Goal: Task Accomplishment & Management: Manage account settings

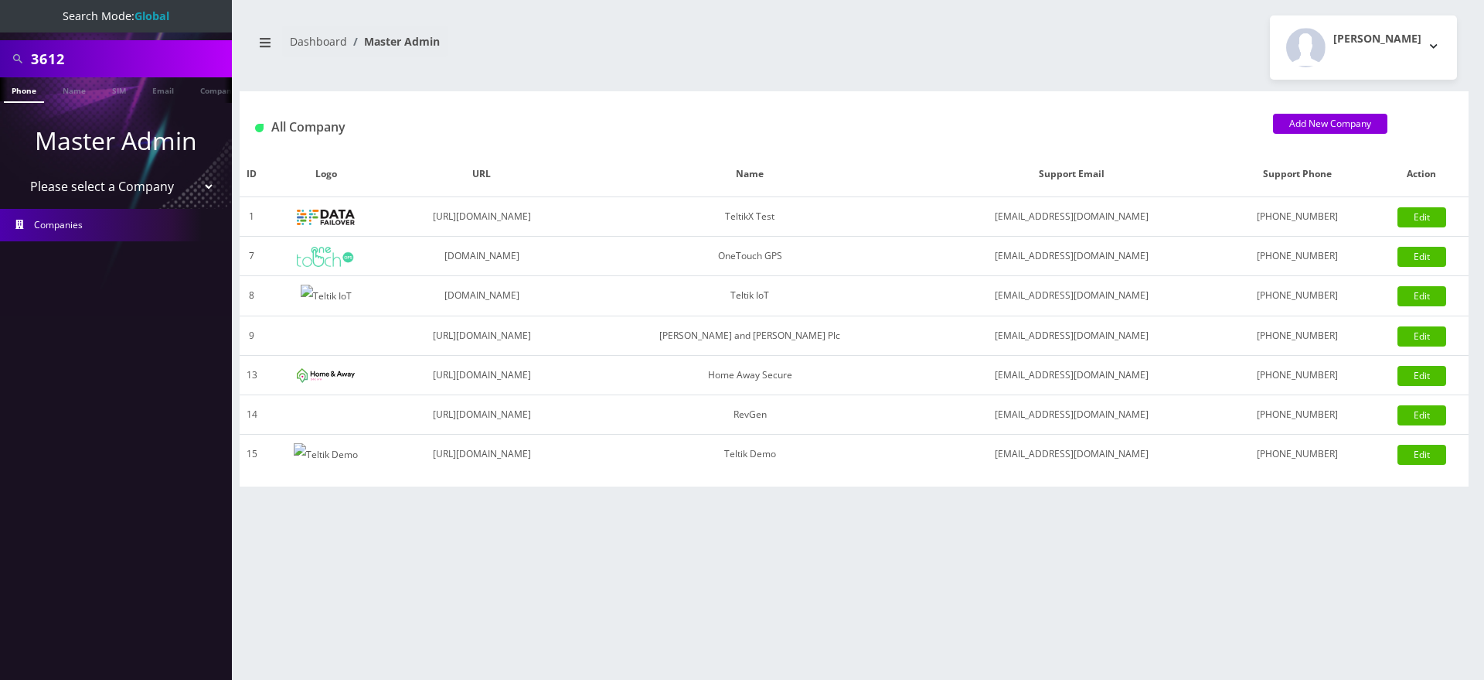
click at [57, 59] on input "3612" at bounding box center [129, 58] width 197 height 29
click at [198, 87] on link "Customer" at bounding box center [204, 90] width 53 height 26
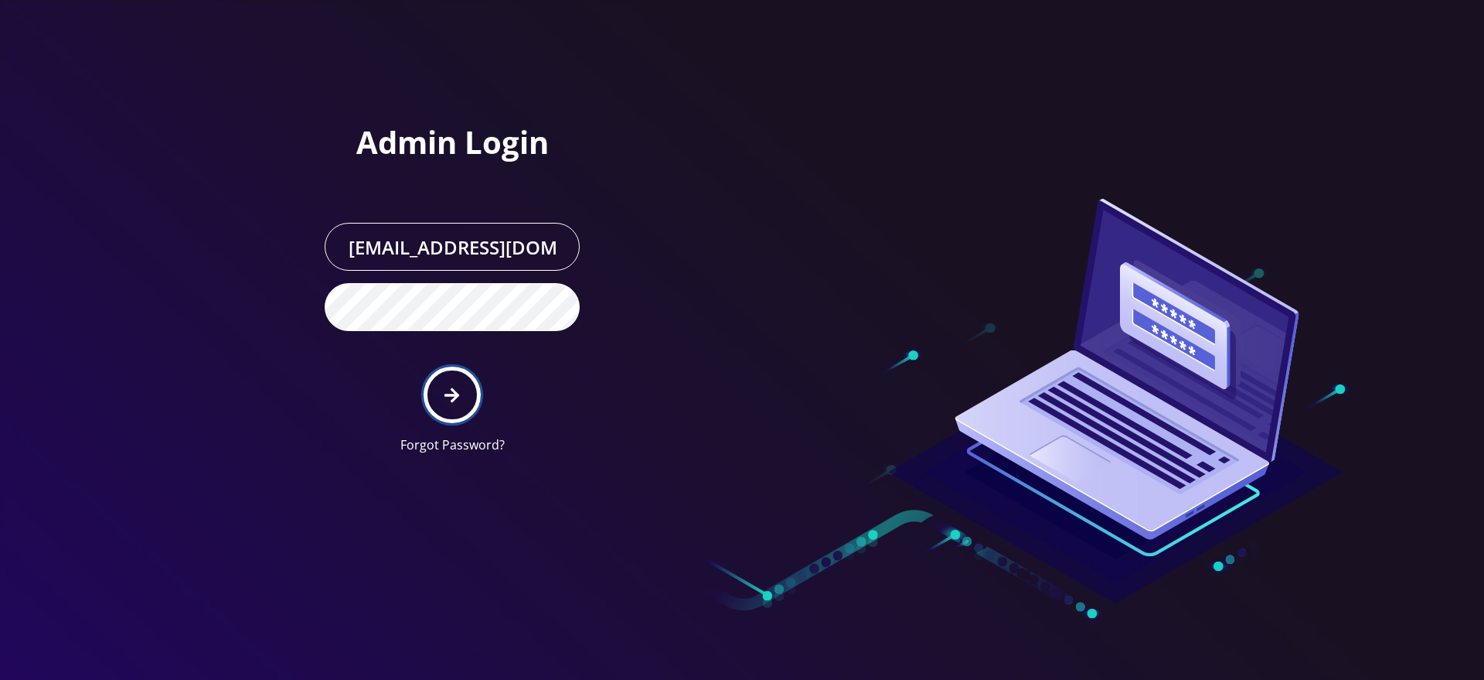
click at [468, 391] on button "submit" at bounding box center [452, 394] width 56 height 56
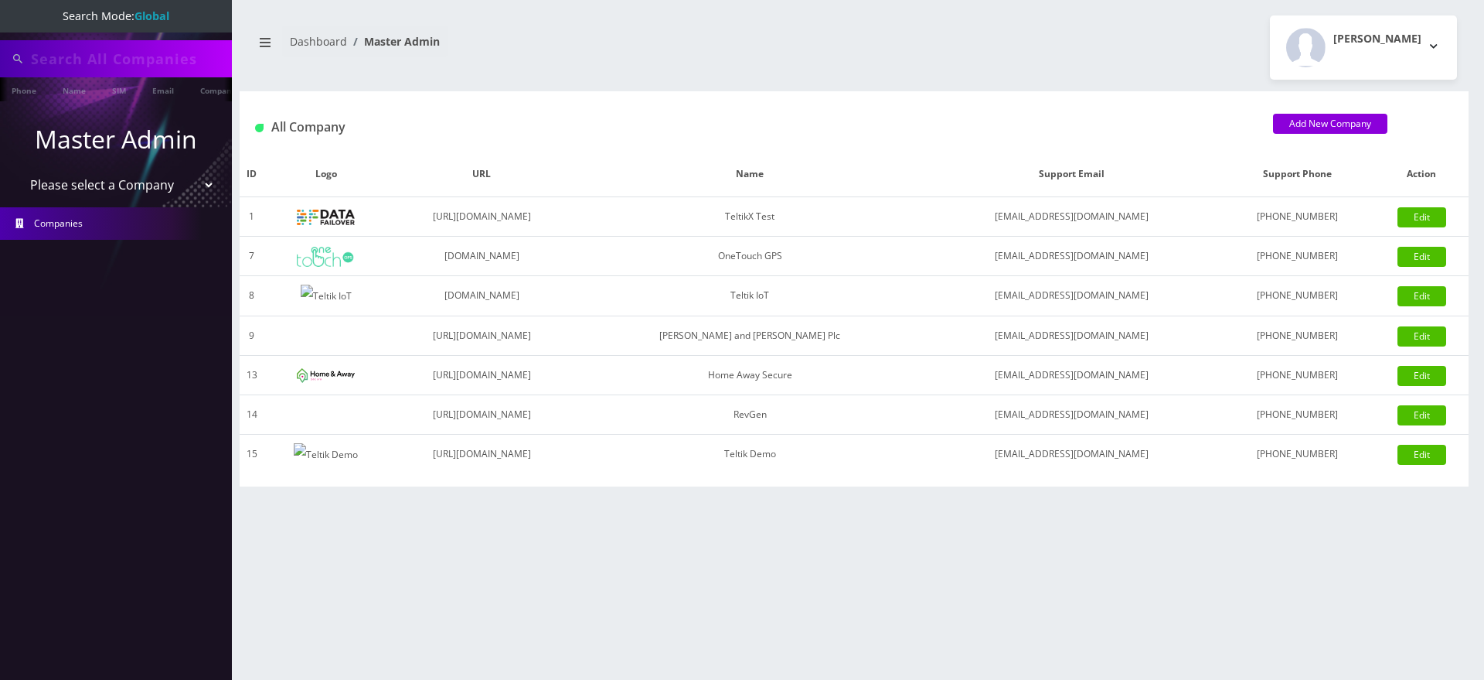
type input "3612"
click at [210, 90] on link "Customer" at bounding box center [204, 90] width 53 height 26
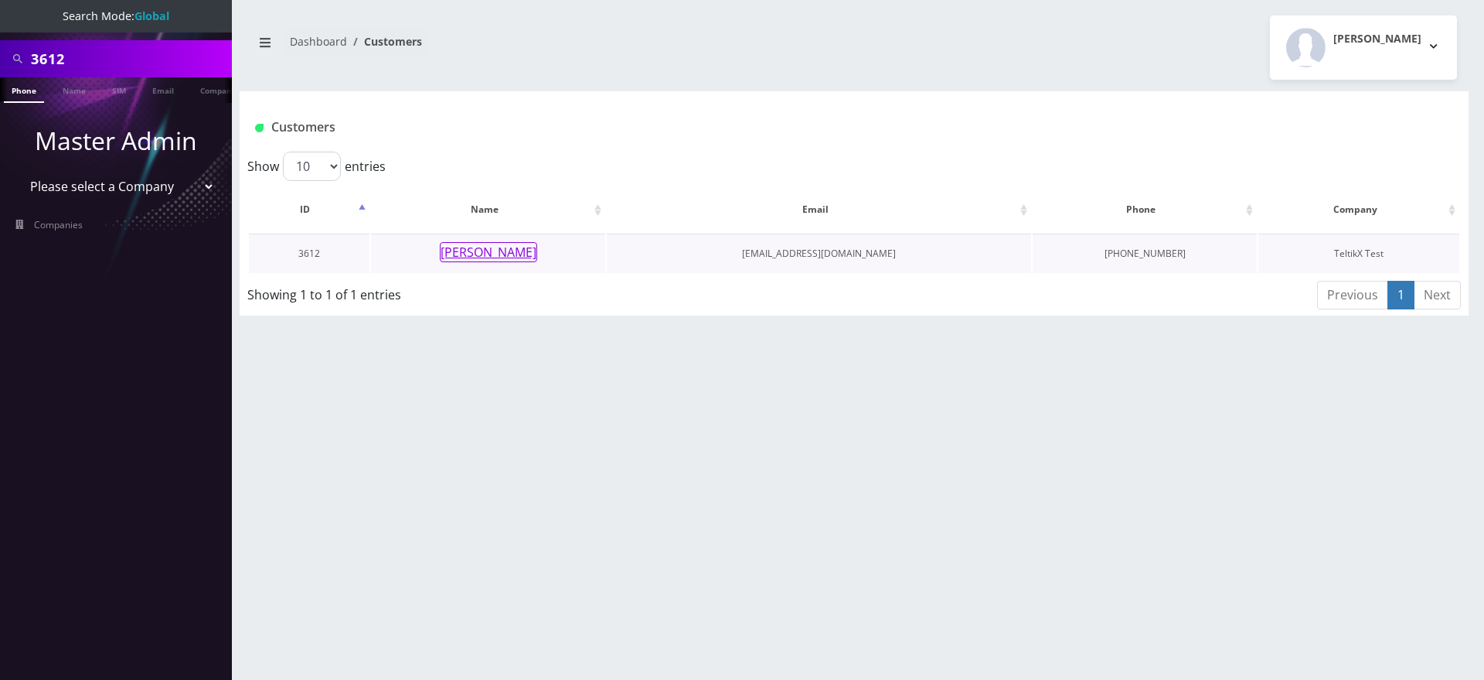
click at [486, 250] on button "Sana Ullah" at bounding box center [488, 252] width 97 height 20
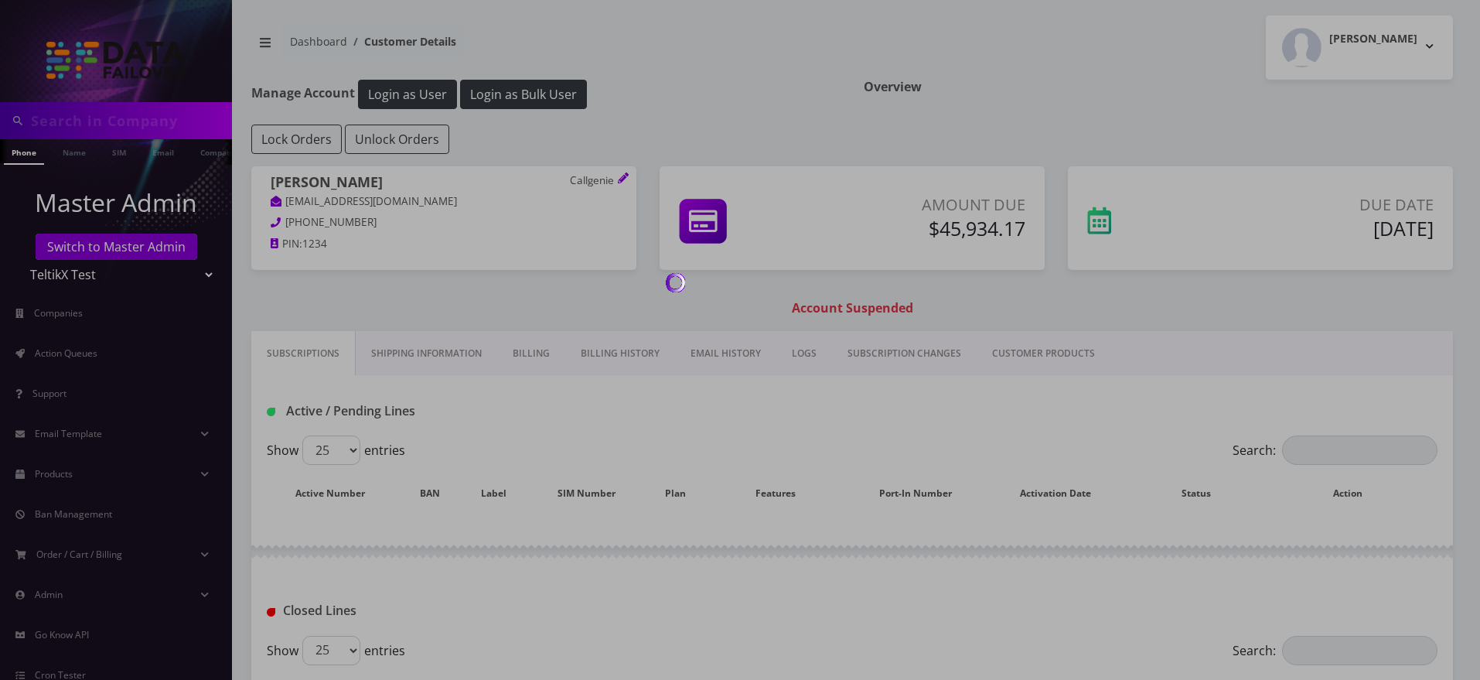
type input "3612"
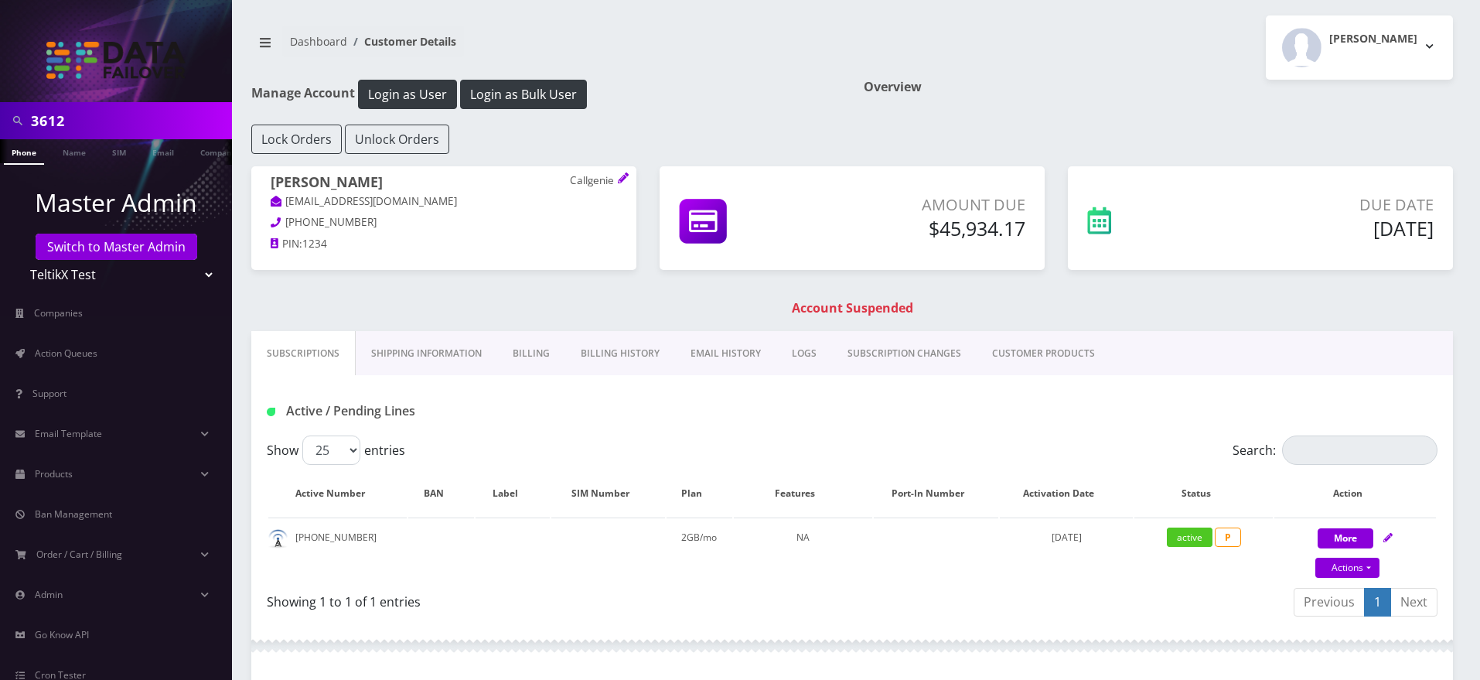
click at [537, 354] on link "Billing" at bounding box center [531, 353] width 68 height 45
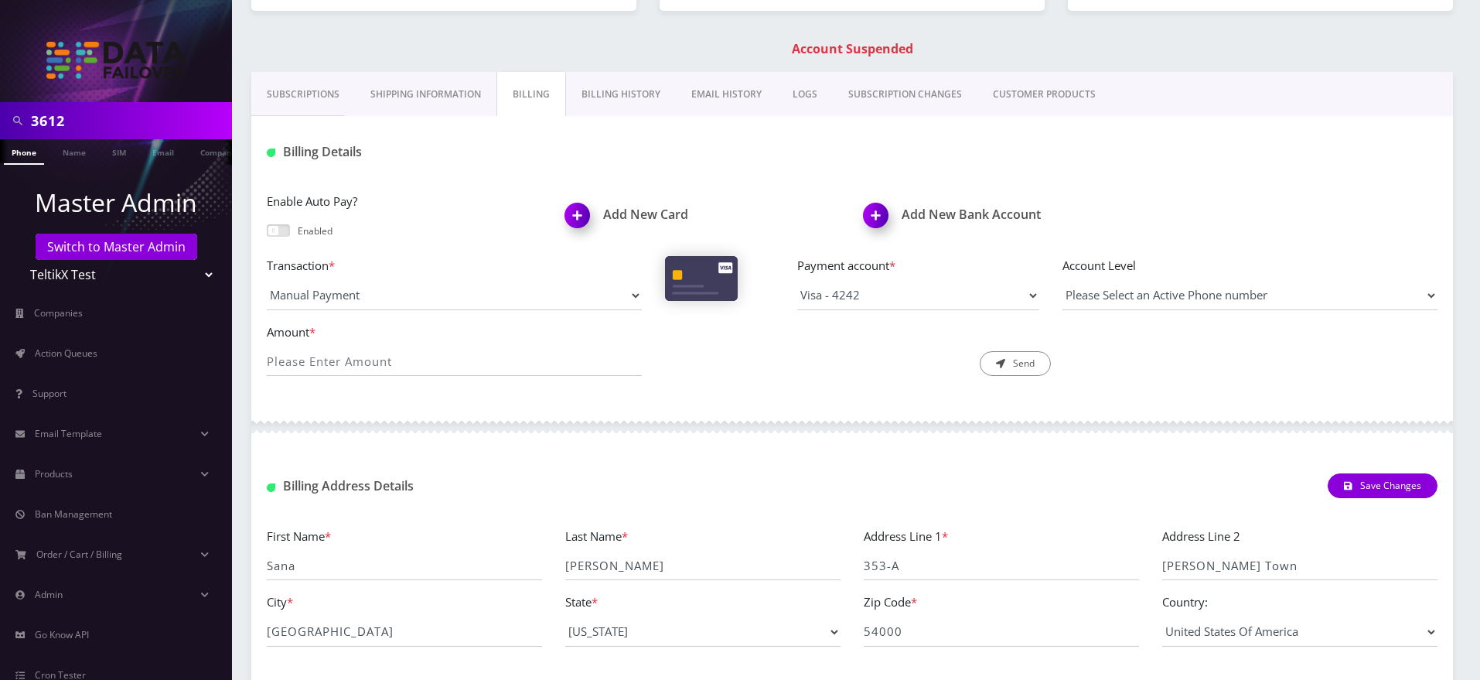
scroll to position [271, 0]
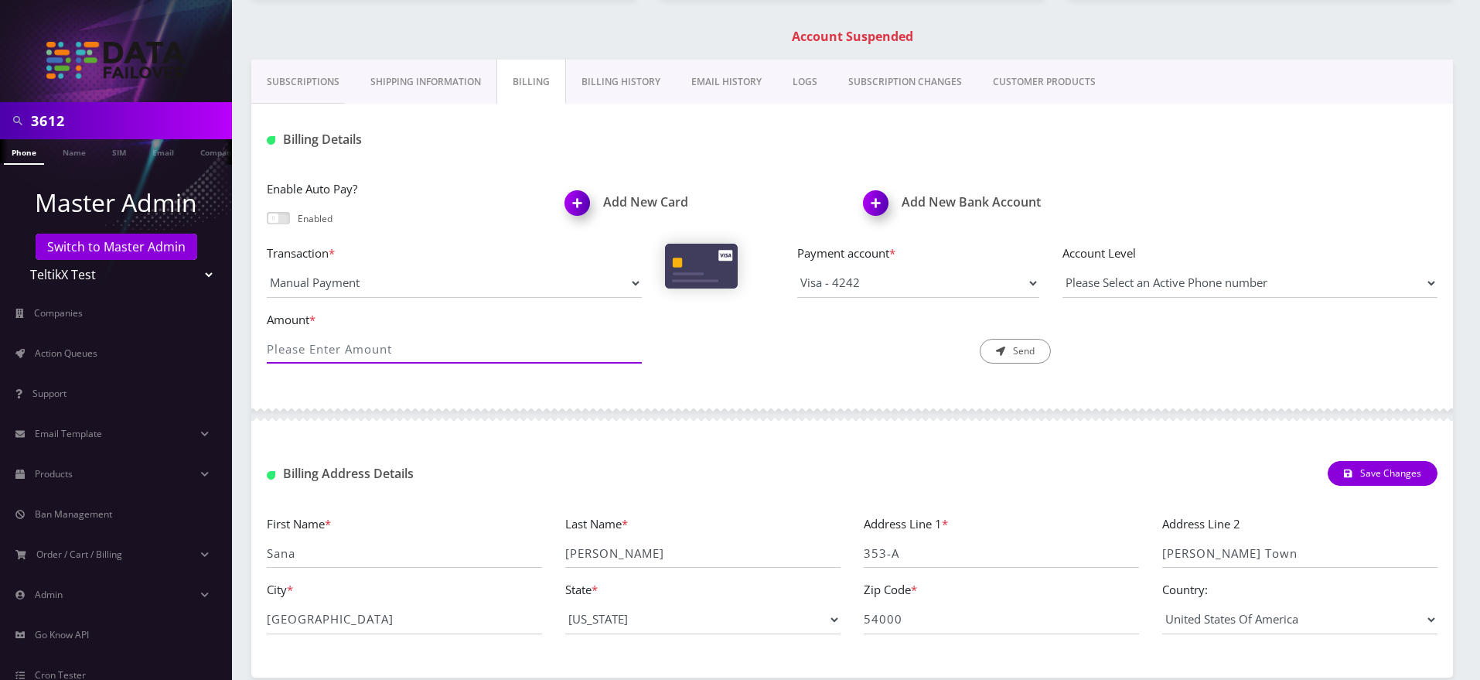
click at [486, 353] on input "Amount *" at bounding box center [454, 348] width 375 height 29
click at [439, 200] on div "Enable Auto Pay? Enabled Add New Card Add New Bank Account Transaction * Manual…" at bounding box center [851, 277] width 1201 height 227
select select "Manual Credit"
click at [267, 268] on select "Manual Payment Custom Charge Manual Credit Custom Invoice" at bounding box center [454, 282] width 375 height 29
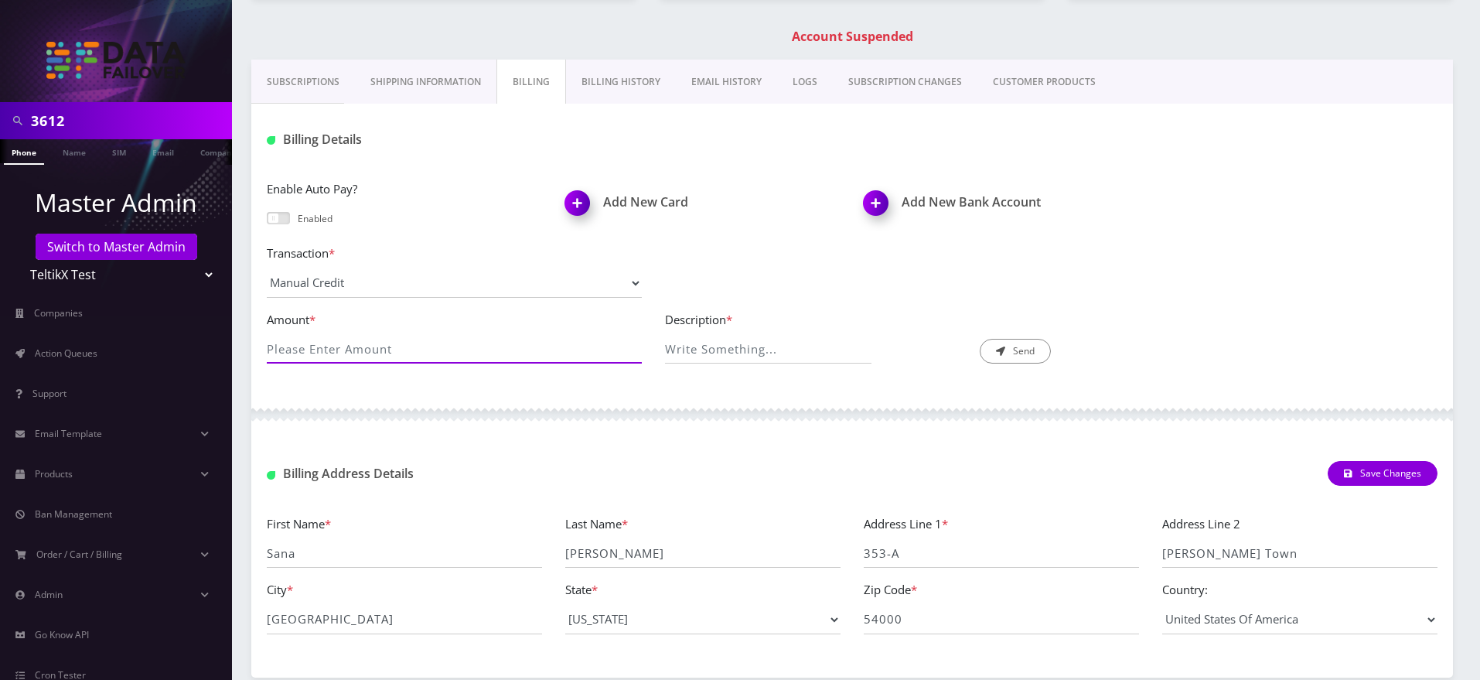
click at [434, 345] on input "Amount *" at bounding box center [454, 348] width 375 height 29
type input "1"
type input "1000"
click at [727, 348] on input "Description *" at bounding box center [768, 348] width 207 height 29
type input "test"
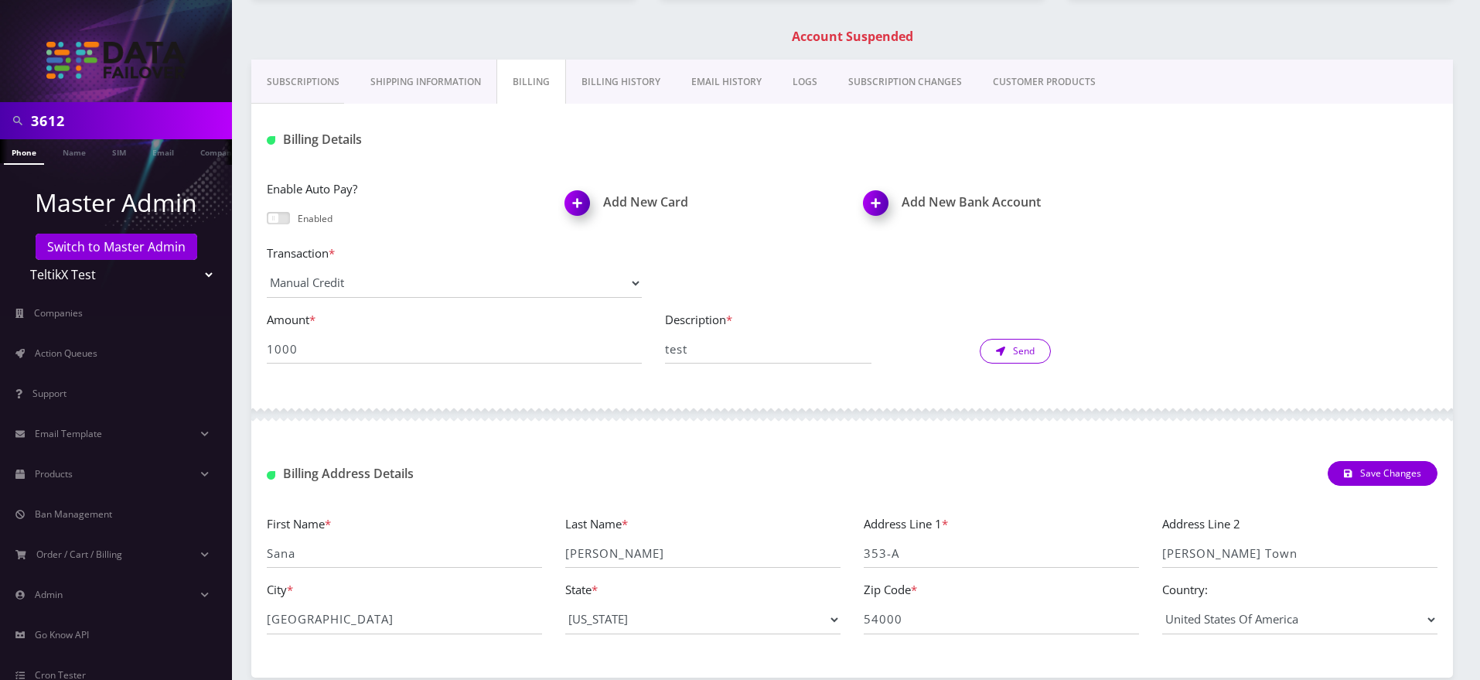
click at [1020, 339] on button "Send" at bounding box center [1015, 351] width 71 height 25
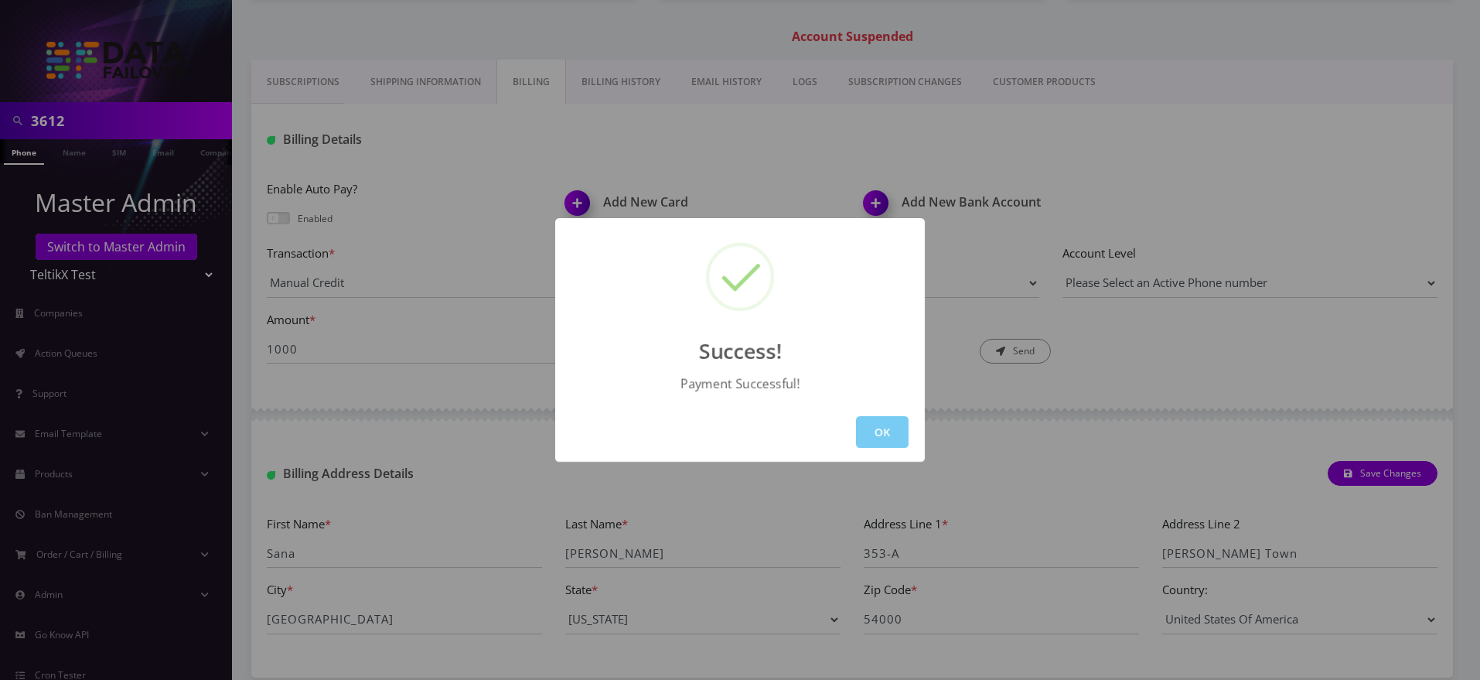
click at [887, 428] on button "OK" at bounding box center [882, 432] width 53 height 32
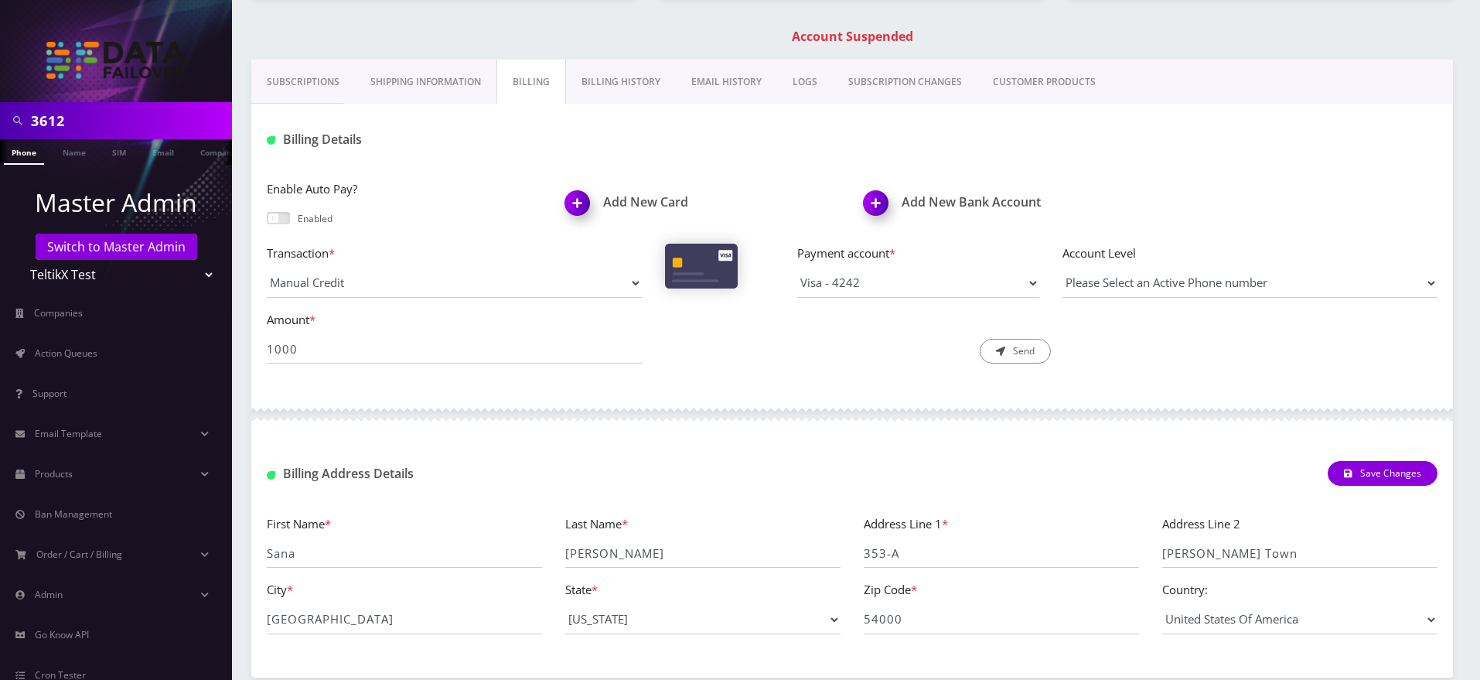
scroll to position [0, 0]
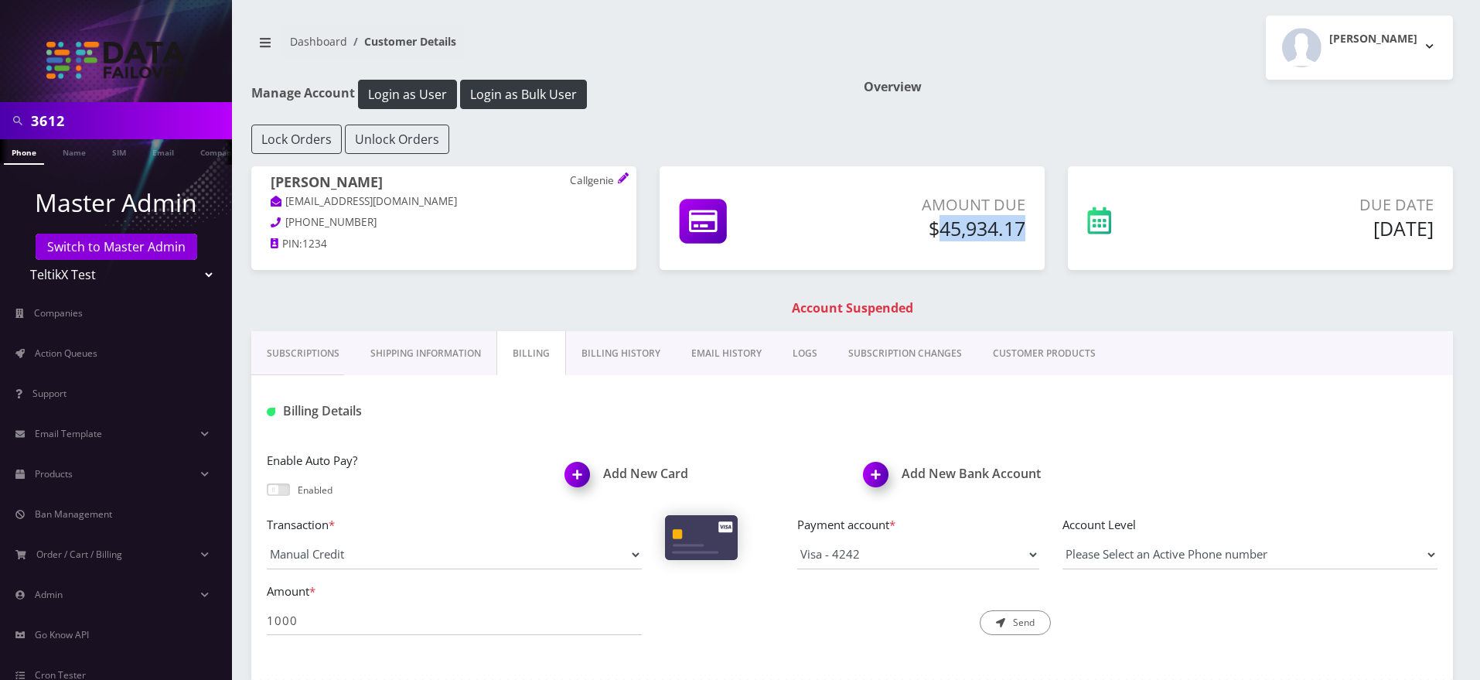
drag, startPoint x: 935, startPoint y: 227, endPoint x: 1024, endPoint y: 233, distance: 89.1
click at [1024, 233] on h5 "$45,934.17" at bounding box center [929, 227] width 193 height 23
drag, startPoint x: 942, startPoint y: 231, endPoint x: 1028, endPoint y: 228, distance: 86.6
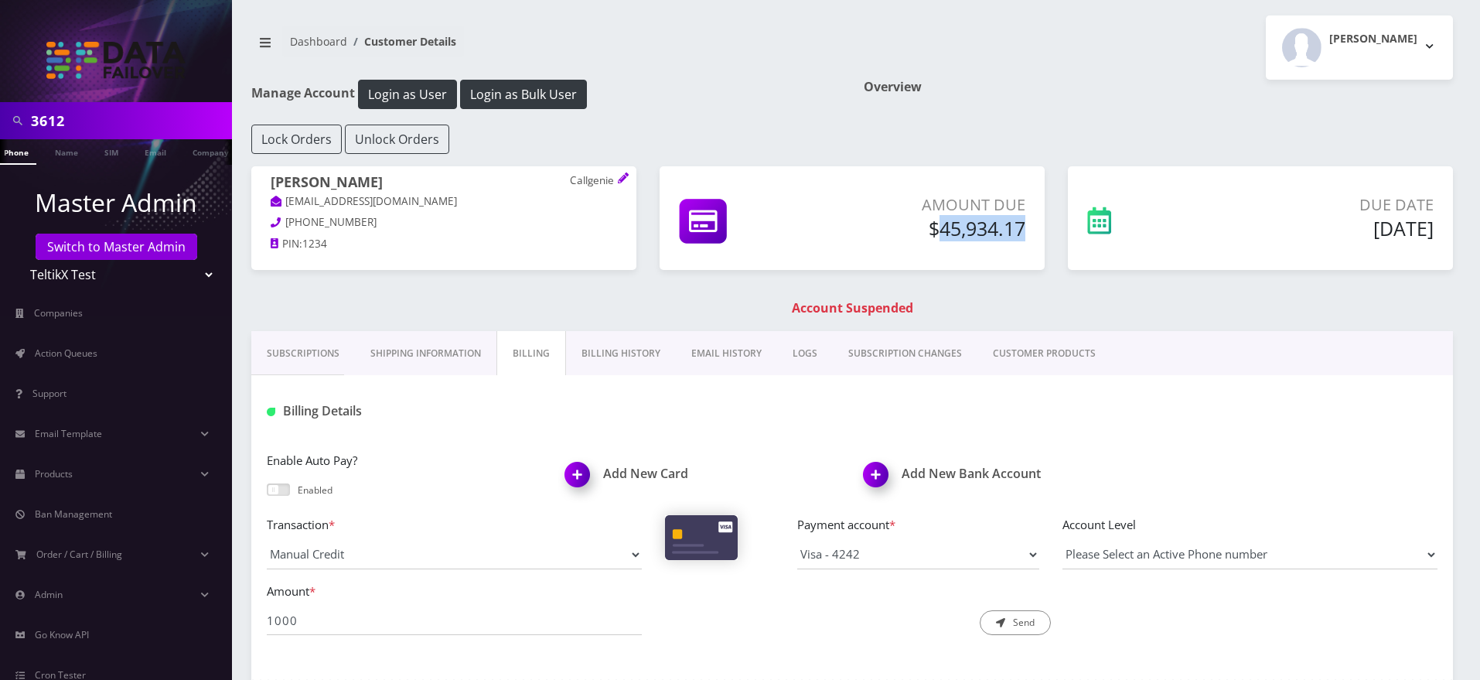
click at [1028, 228] on div "Amount Due $45,934.17" at bounding box center [929, 219] width 216 height 53
copy h5 "45,934.17"
click at [431, 608] on input "1000" at bounding box center [454, 619] width 375 height 29
paste input "45,934.17"
type input "45,934.17"
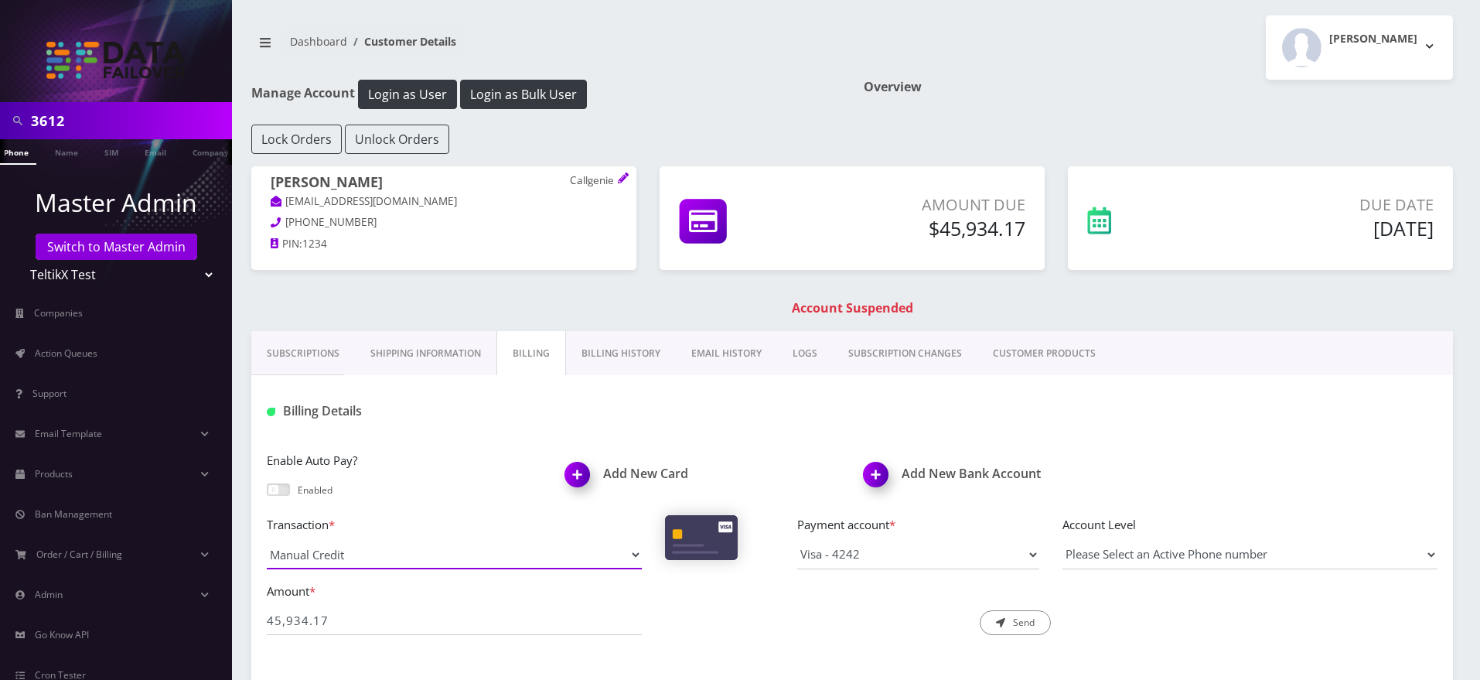
click at [437, 552] on select "Manual Payment Custom Charge Manual Credit Custom Invoice" at bounding box center [454, 554] width 375 height 29
select select "Manual Credit"
click at [267, 540] on select "Manual Payment Custom Charge Manual Credit Custom Invoice" at bounding box center [454, 554] width 375 height 29
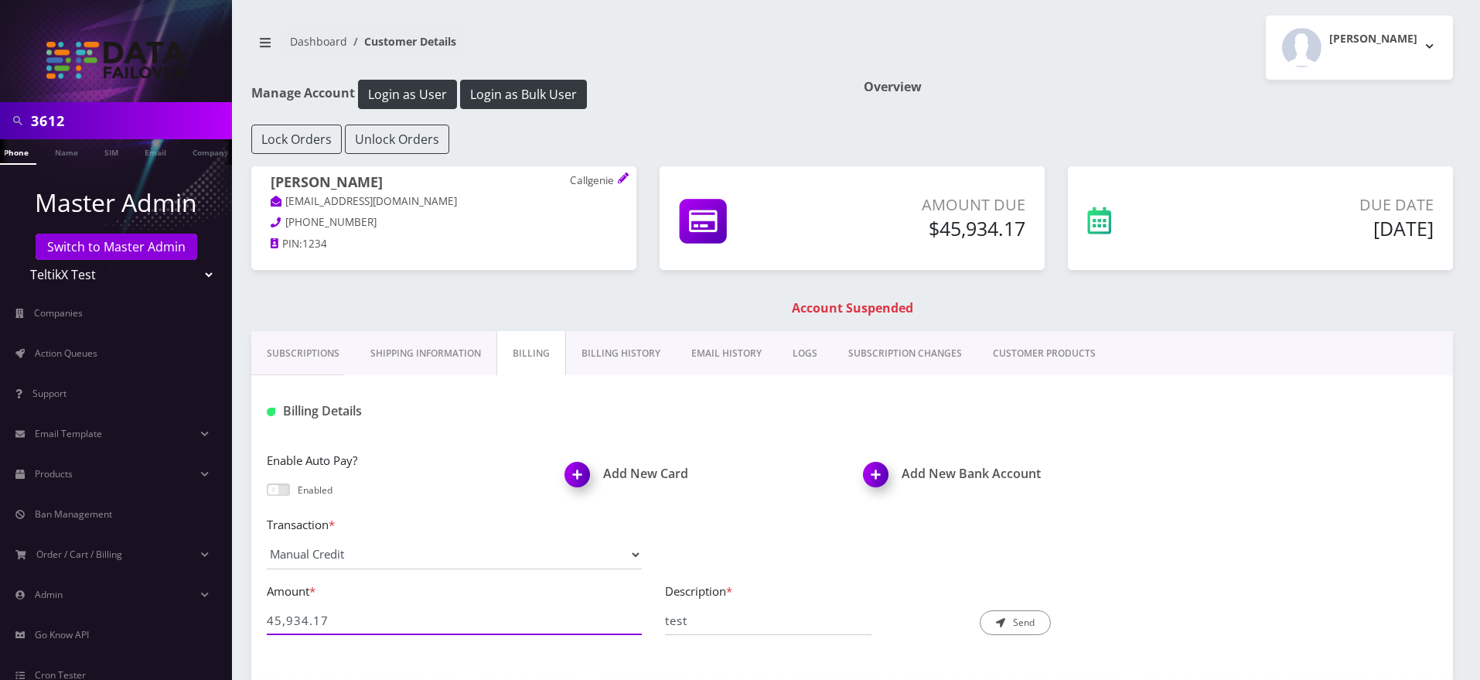
click at [453, 616] on input "45,934.17" at bounding box center [454, 619] width 375 height 29
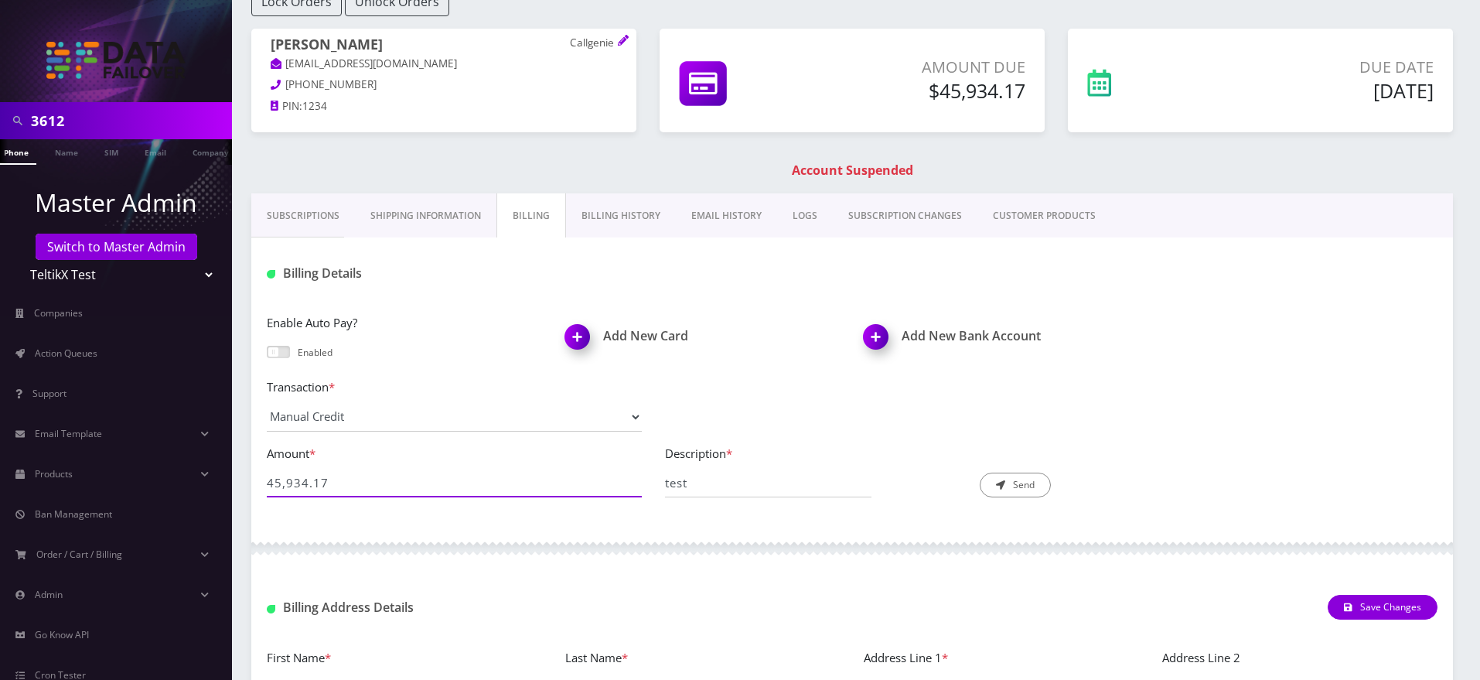
scroll to position [141, 0]
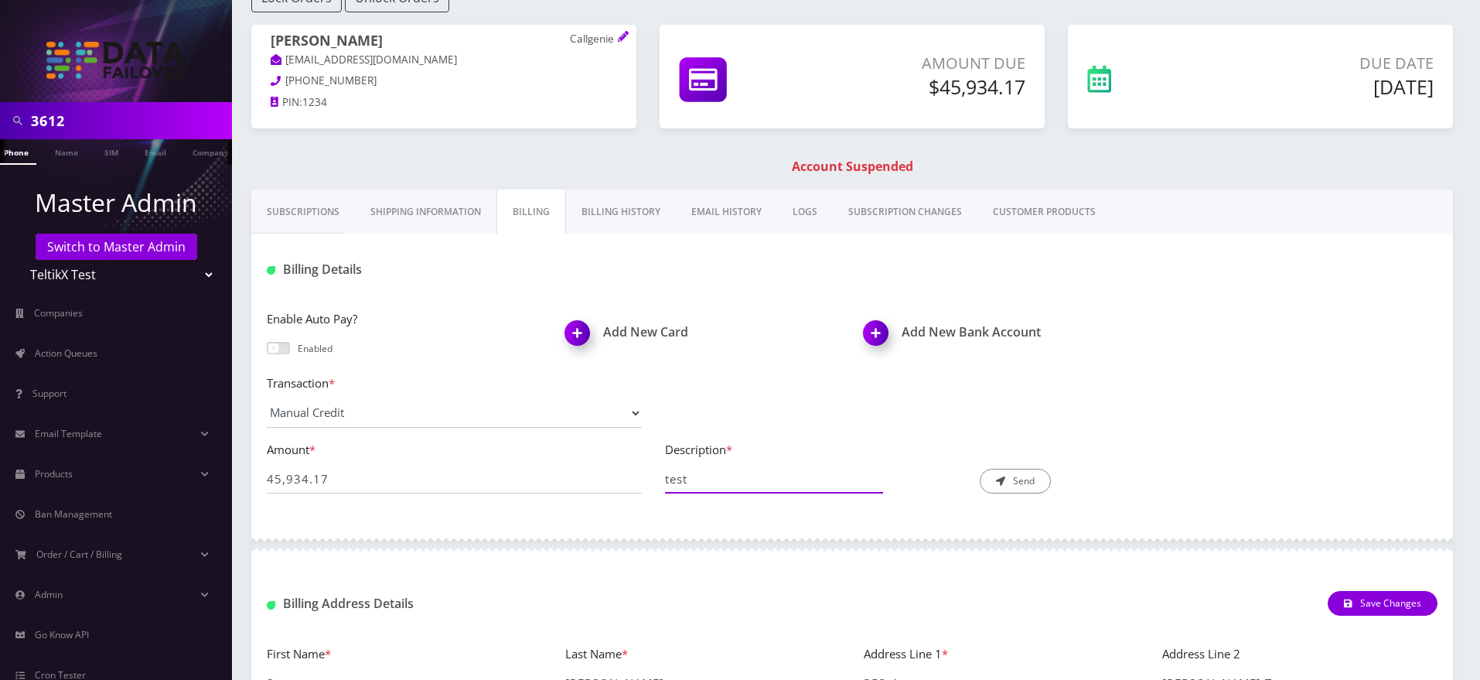
click at [707, 482] on input "test" at bounding box center [768, 478] width 207 height 29
type input "test"
click at [288, 479] on input "45,934.17" at bounding box center [454, 478] width 375 height 29
type input "45934.17"
click at [1022, 475] on button "Send" at bounding box center [1015, 480] width 71 height 25
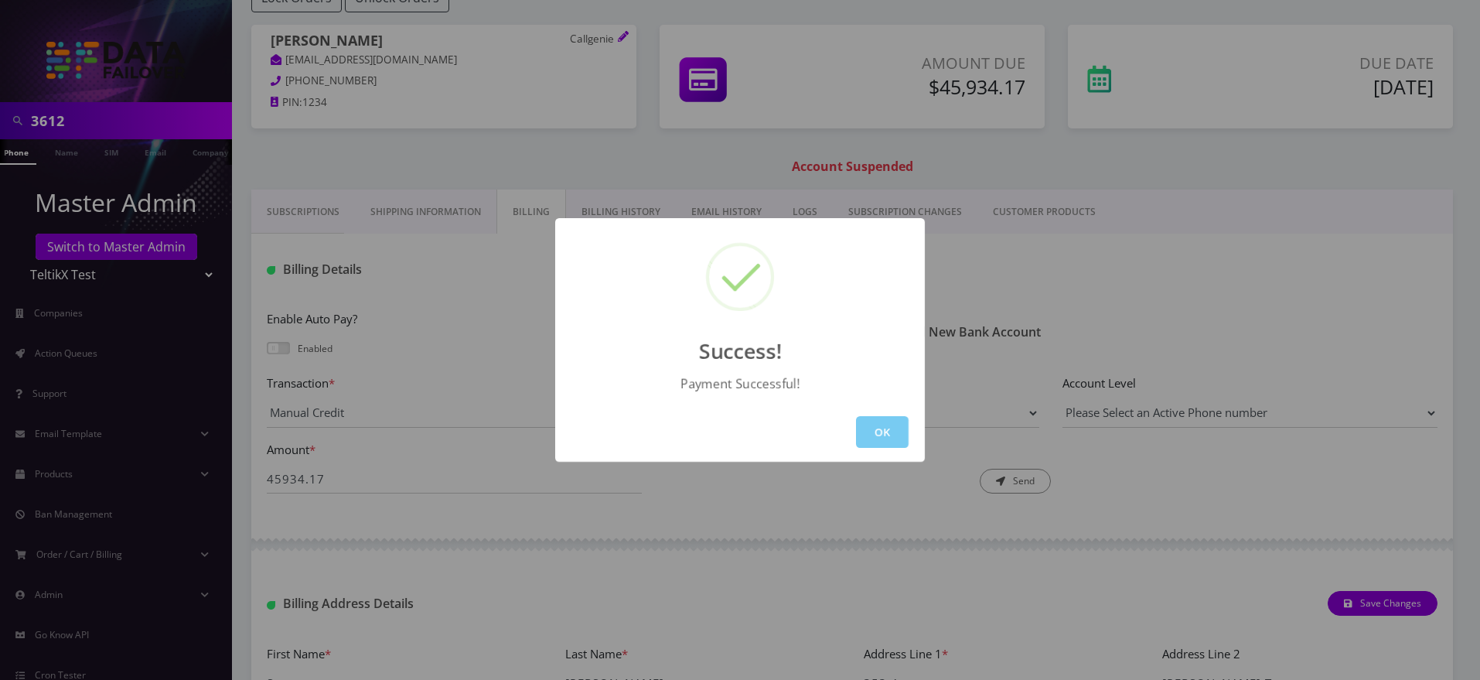
click at [888, 436] on button "OK" at bounding box center [882, 432] width 53 height 32
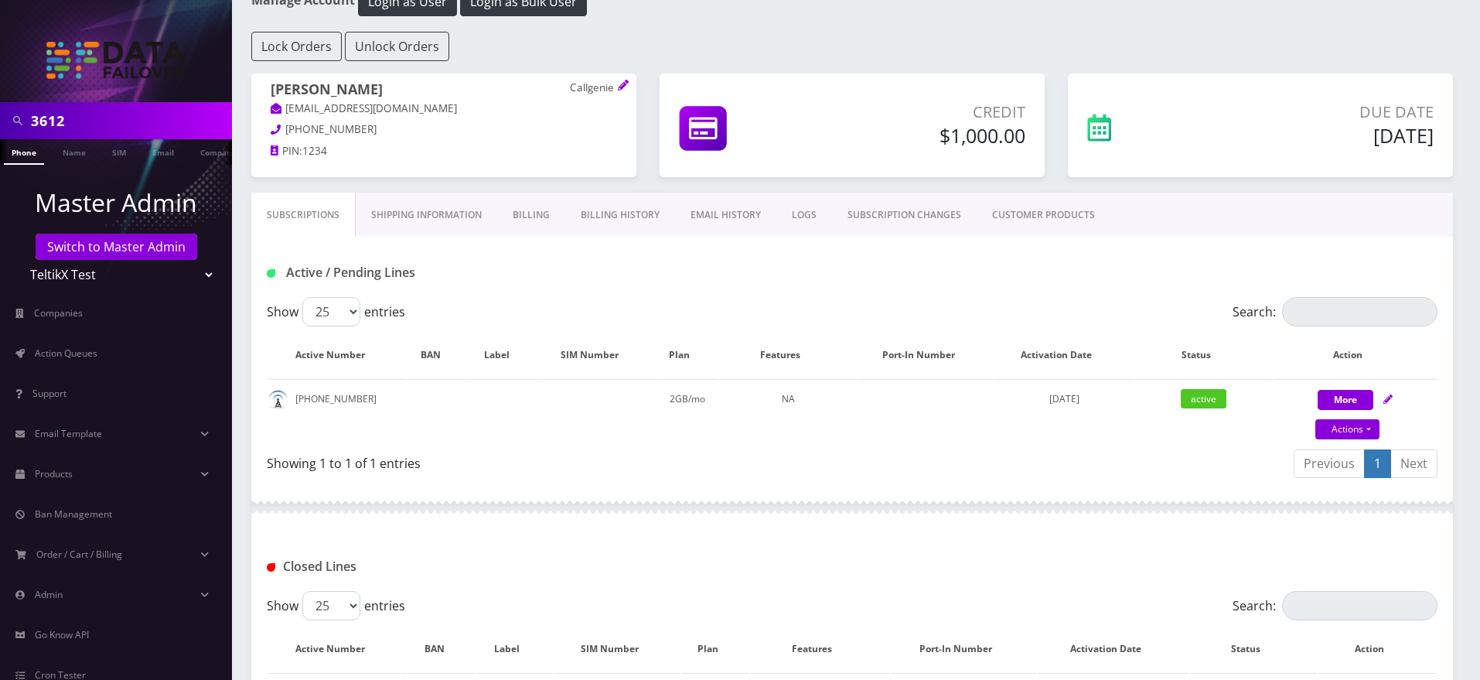
scroll to position [135, 0]
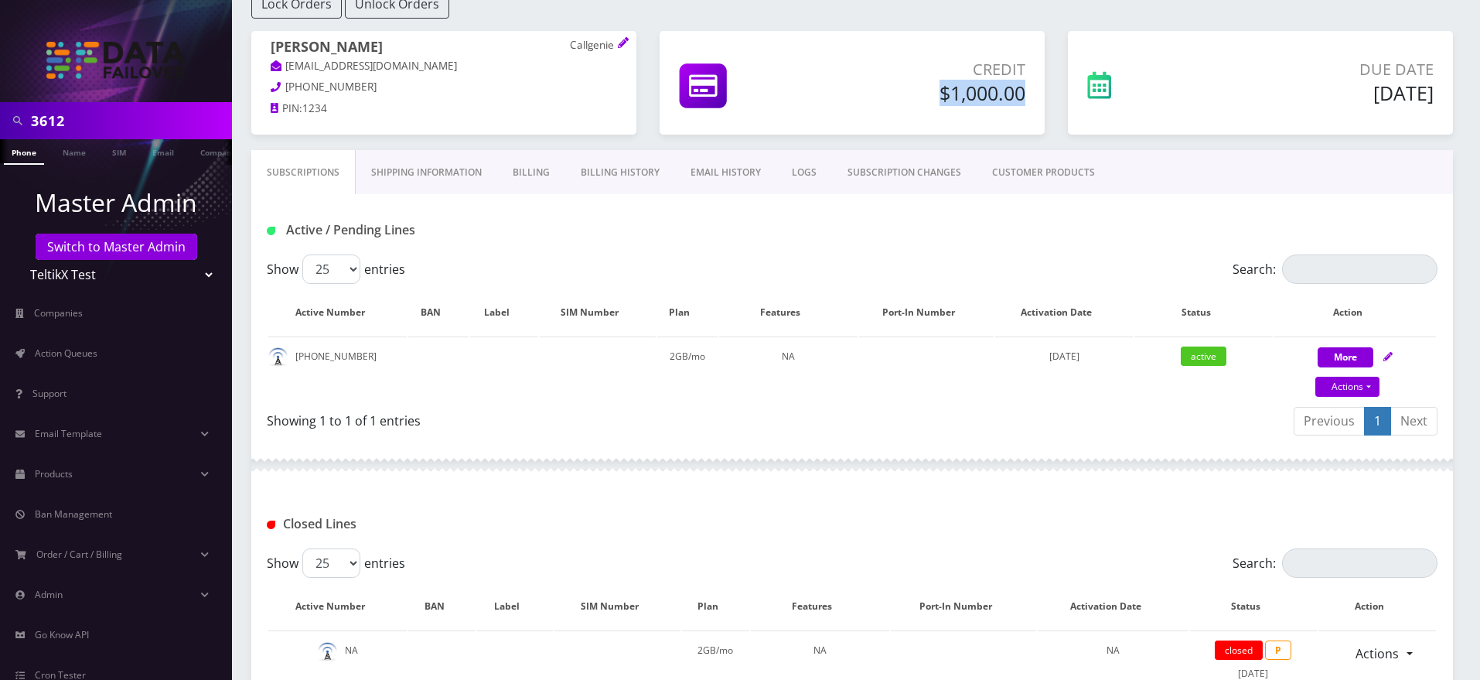
drag, startPoint x: 936, startPoint y: 97, endPoint x: 1025, endPoint y: 101, distance: 89.0
click at [1025, 101] on div "Credit $1,000.00" at bounding box center [929, 84] width 216 height 53
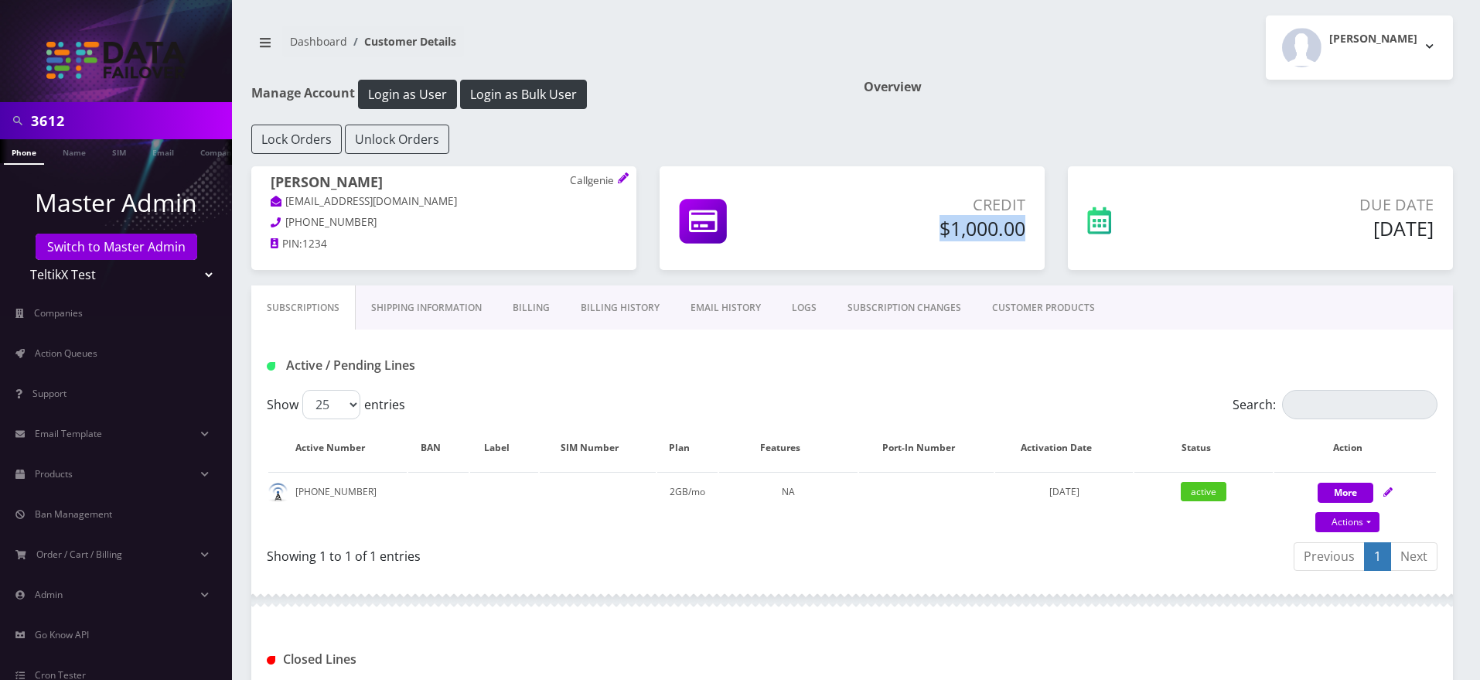
drag, startPoint x: 938, startPoint y: 230, endPoint x: 1025, endPoint y: 237, distance: 87.6
click at [1025, 237] on div "Credit $1,000.00" at bounding box center [929, 219] width 216 height 53
click at [605, 303] on link "Billing History" at bounding box center [620, 307] width 110 height 45
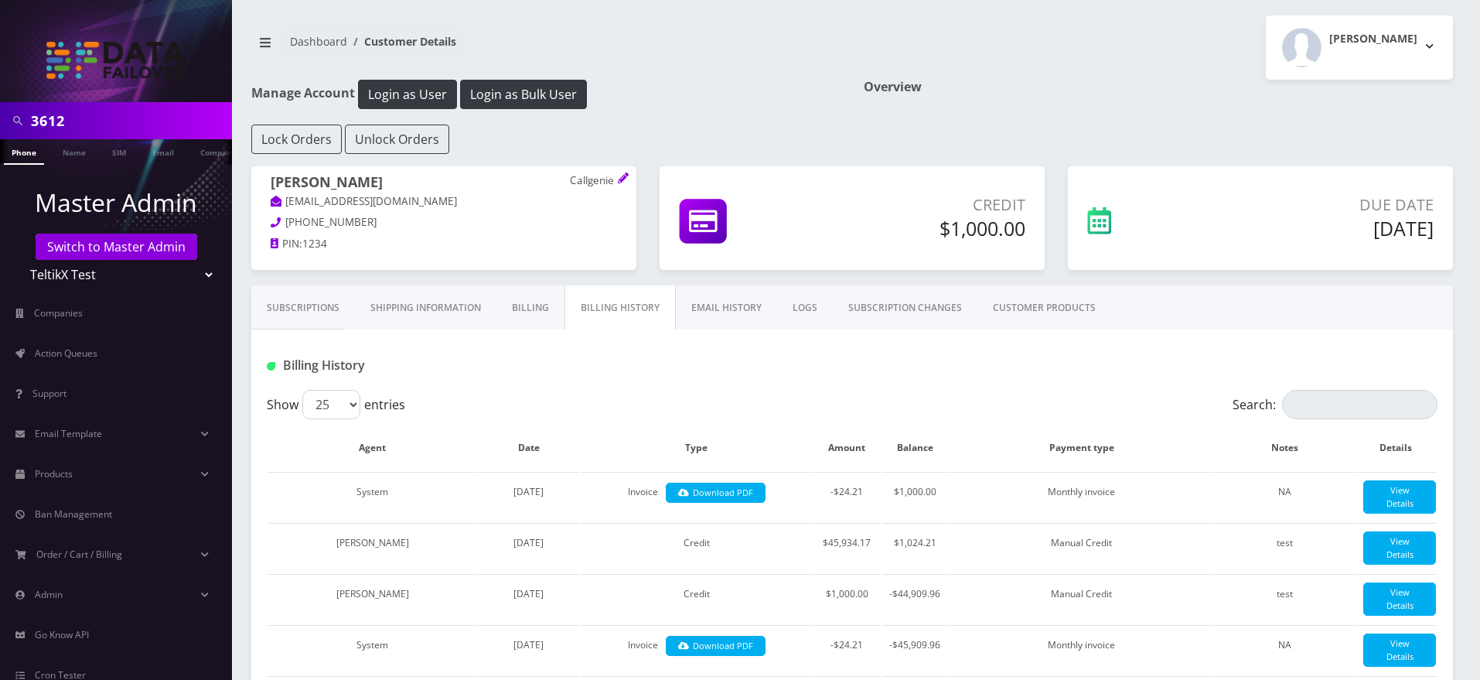
click at [530, 310] on link "Billing" at bounding box center [530, 307] width 68 height 45
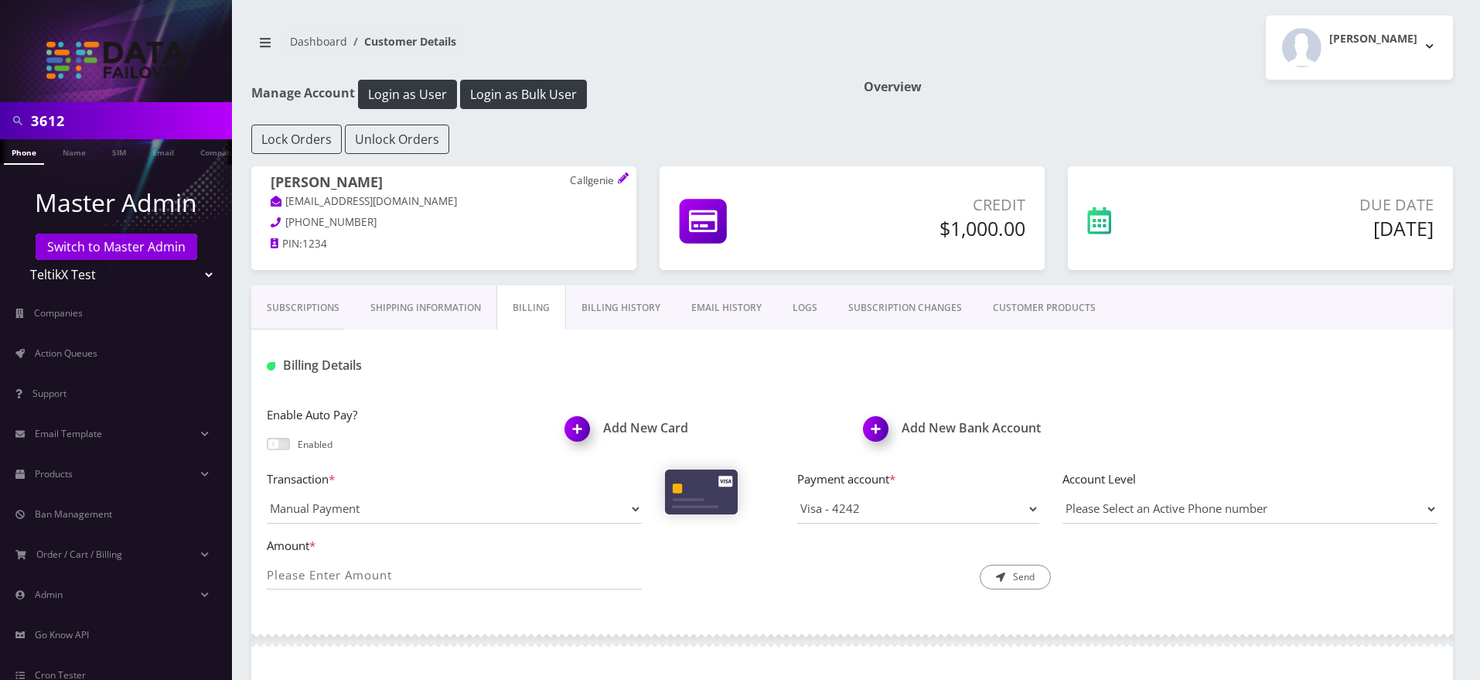
scroll to position [298, 0]
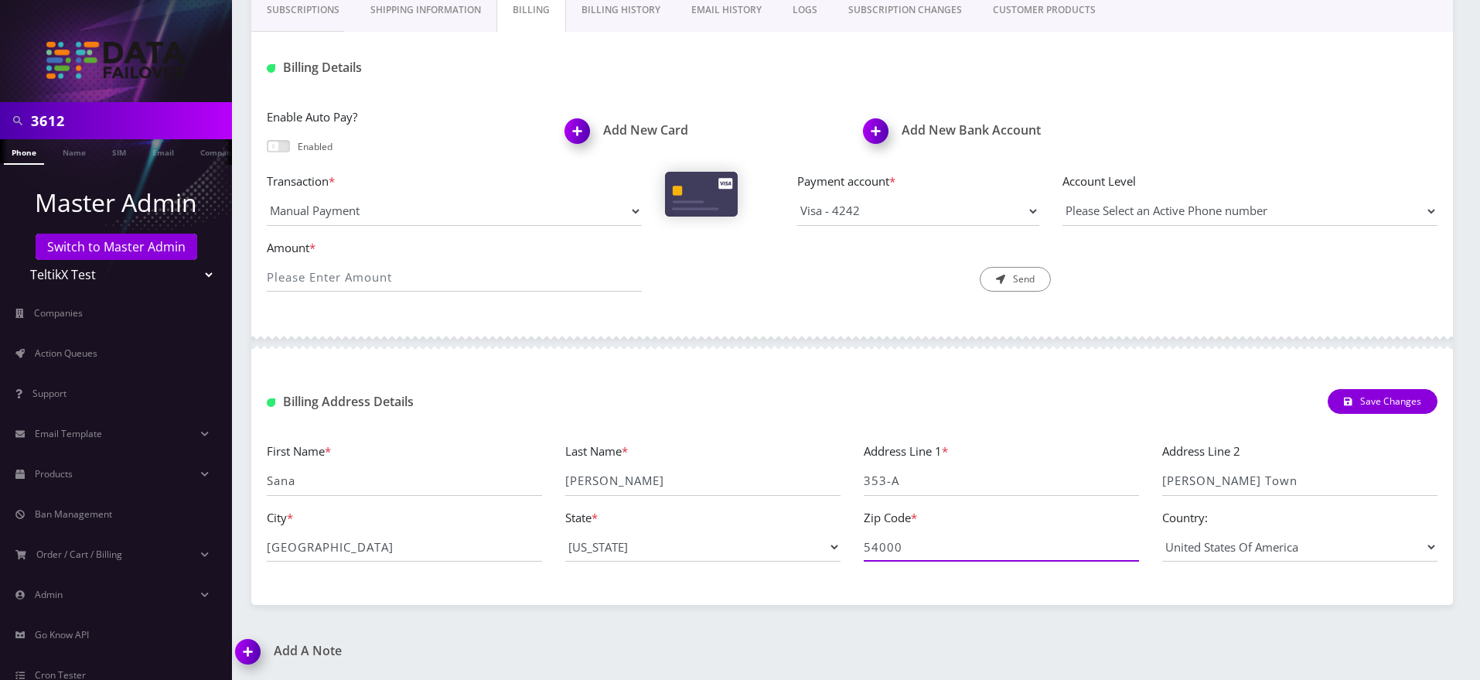
click at [886, 550] on input "54000" at bounding box center [1001, 546] width 275 height 29
click at [921, 267] on div "Description * Send" at bounding box center [852, 265] width 398 height 54
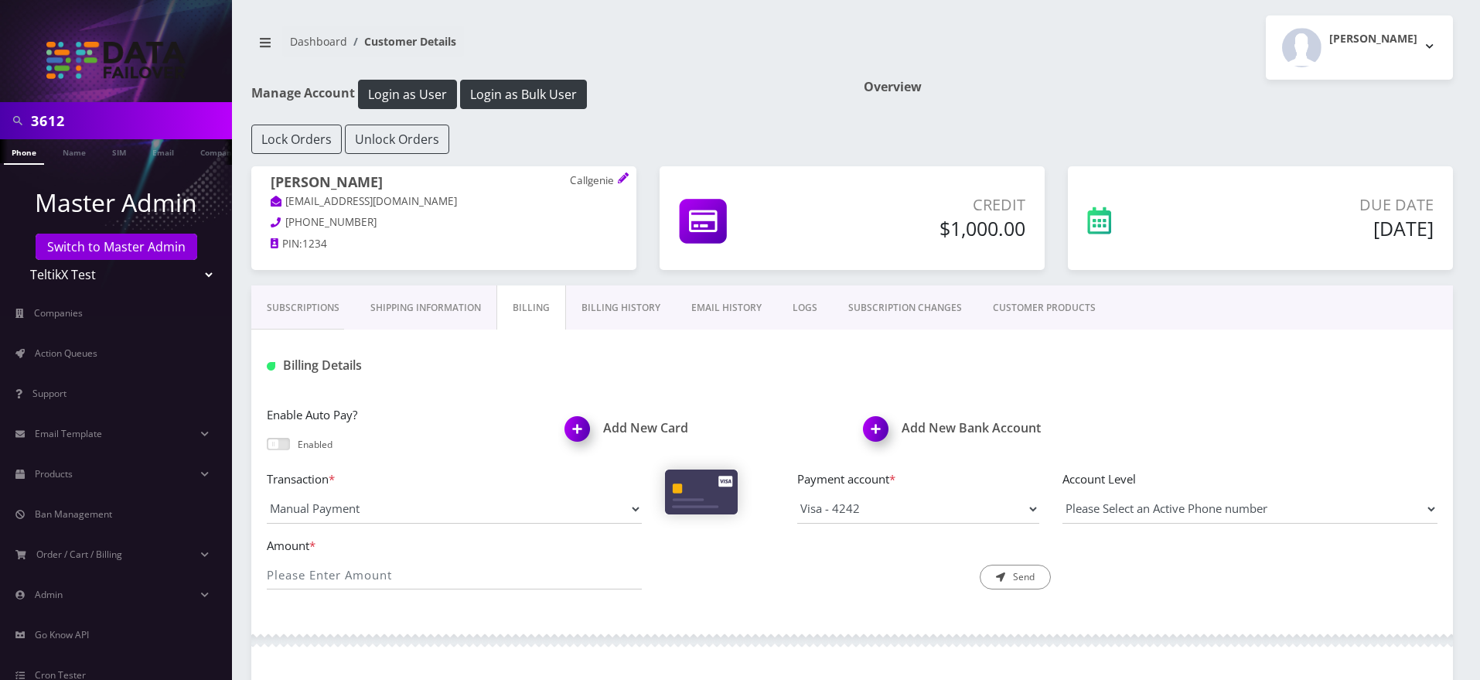
click at [471, 315] on link "Shipping Information" at bounding box center [425, 307] width 141 height 45
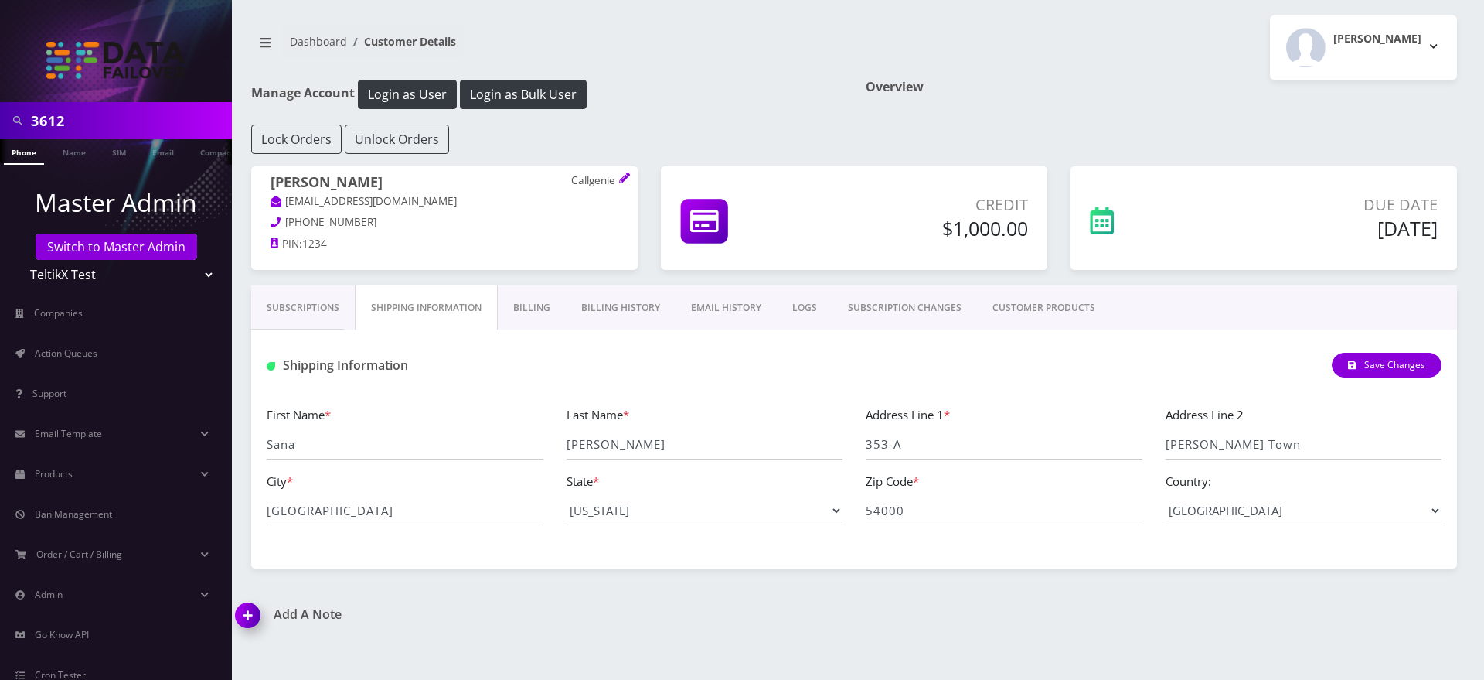
click at [307, 308] on link "Subscriptions" at bounding box center [303, 307] width 104 height 45
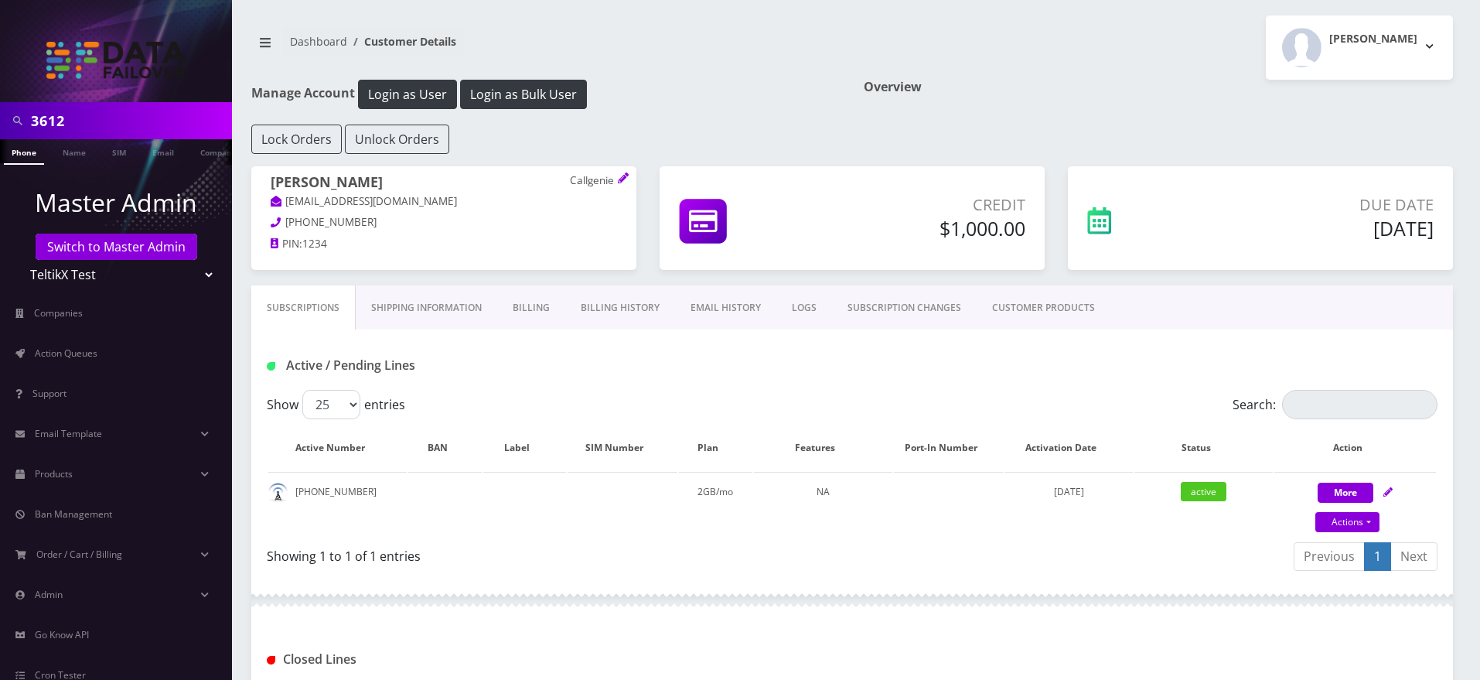
click at [901, 296] on link "SUBSCRIPTION CHANGES" at bounding box center [904, 307] width 145 height 45
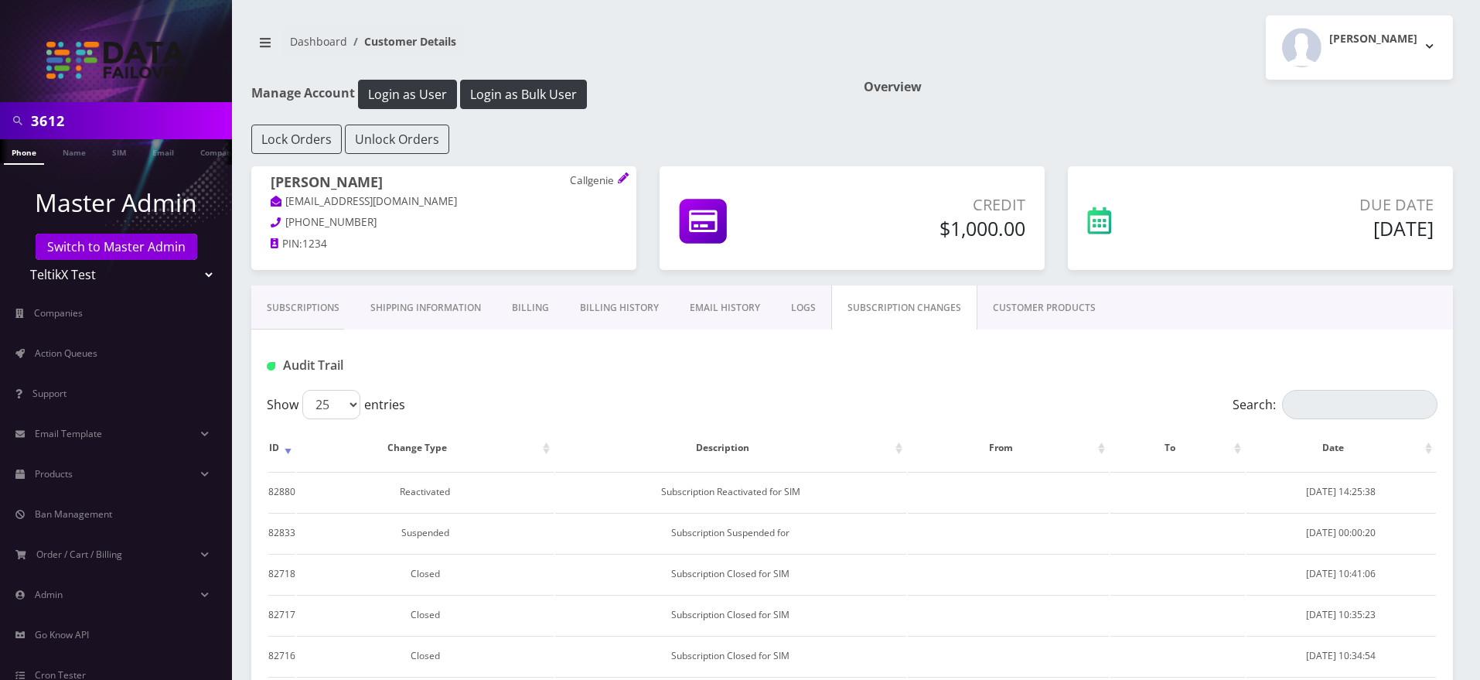
click at [1051, 302] on link "CUSTOMER PRODUCTS" at bounding box center [1044, 307] width 134 height 45
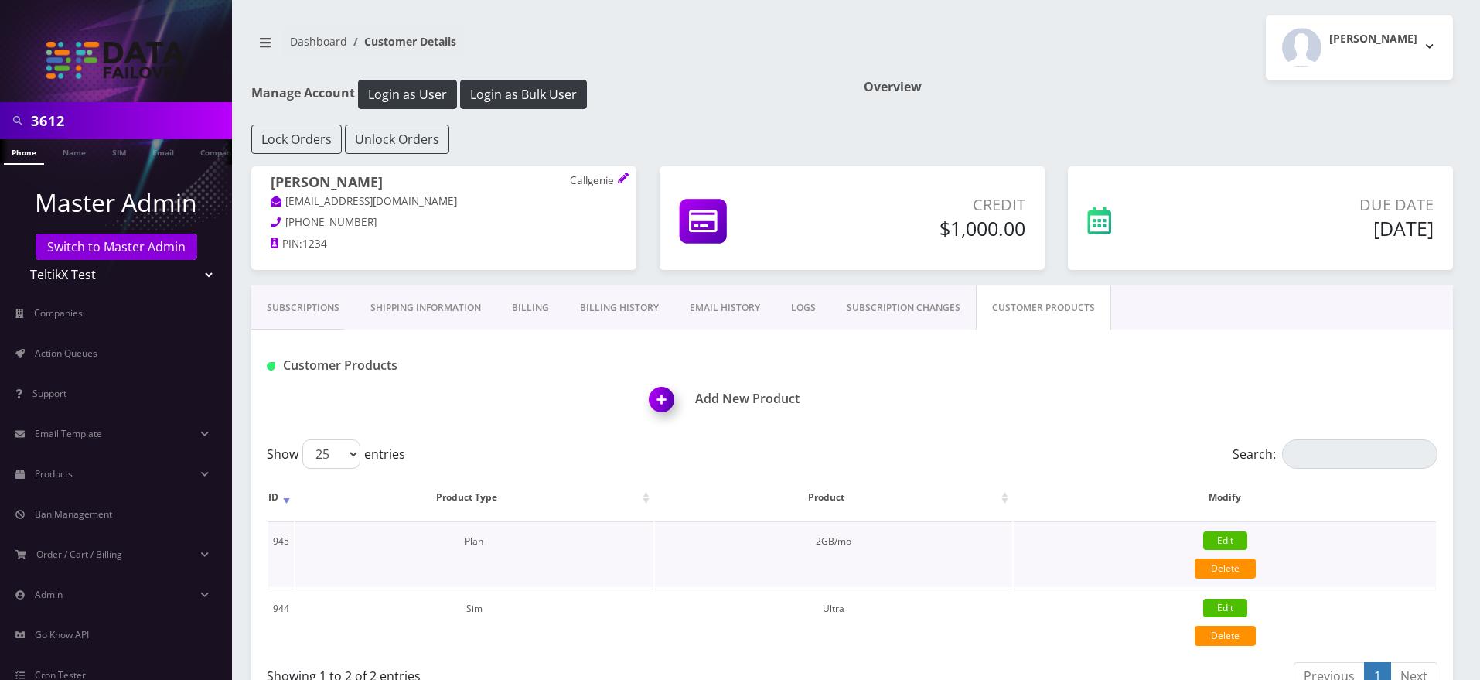
scroll to position [107, 0]
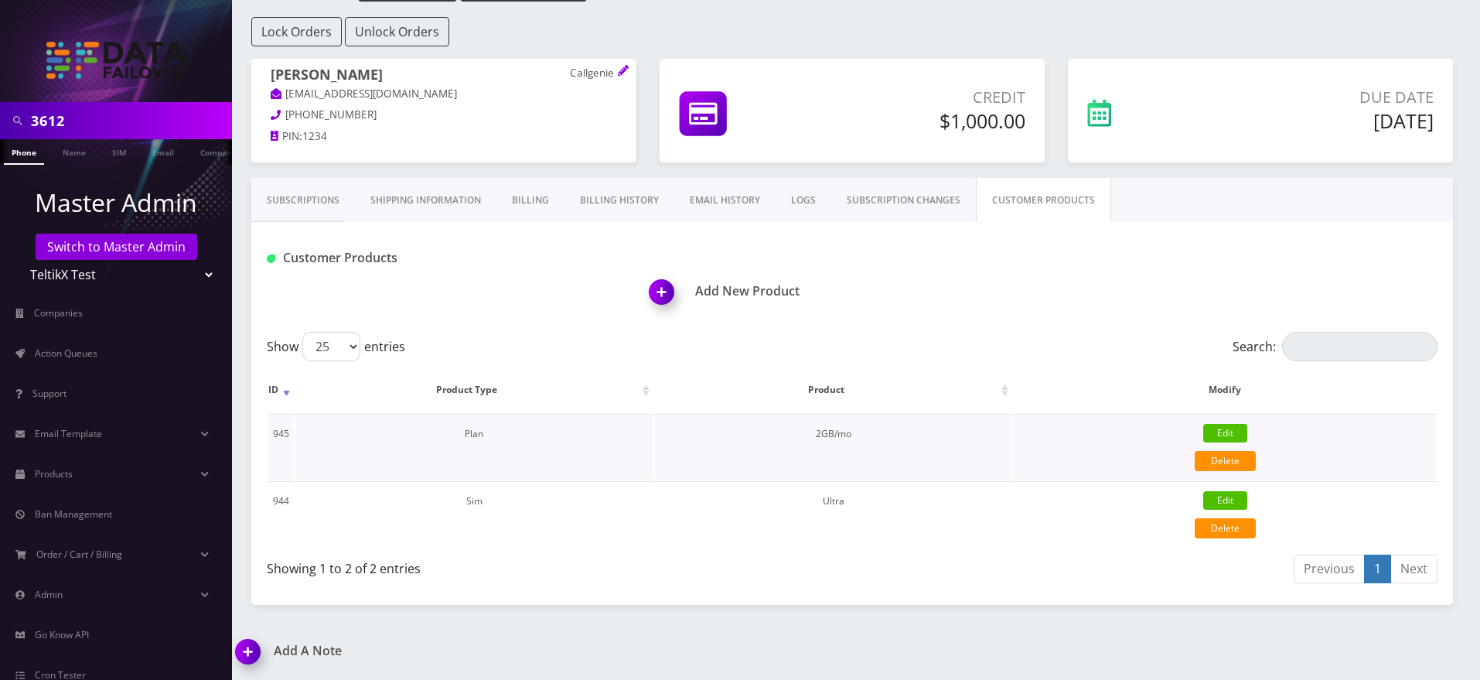
click at [477, 436] on td "Plan" at bounding box center [474, 447] width 358 height 66
click at [475, 499] on td "Sim" at bounding box center [474, 514] width 358 height 66
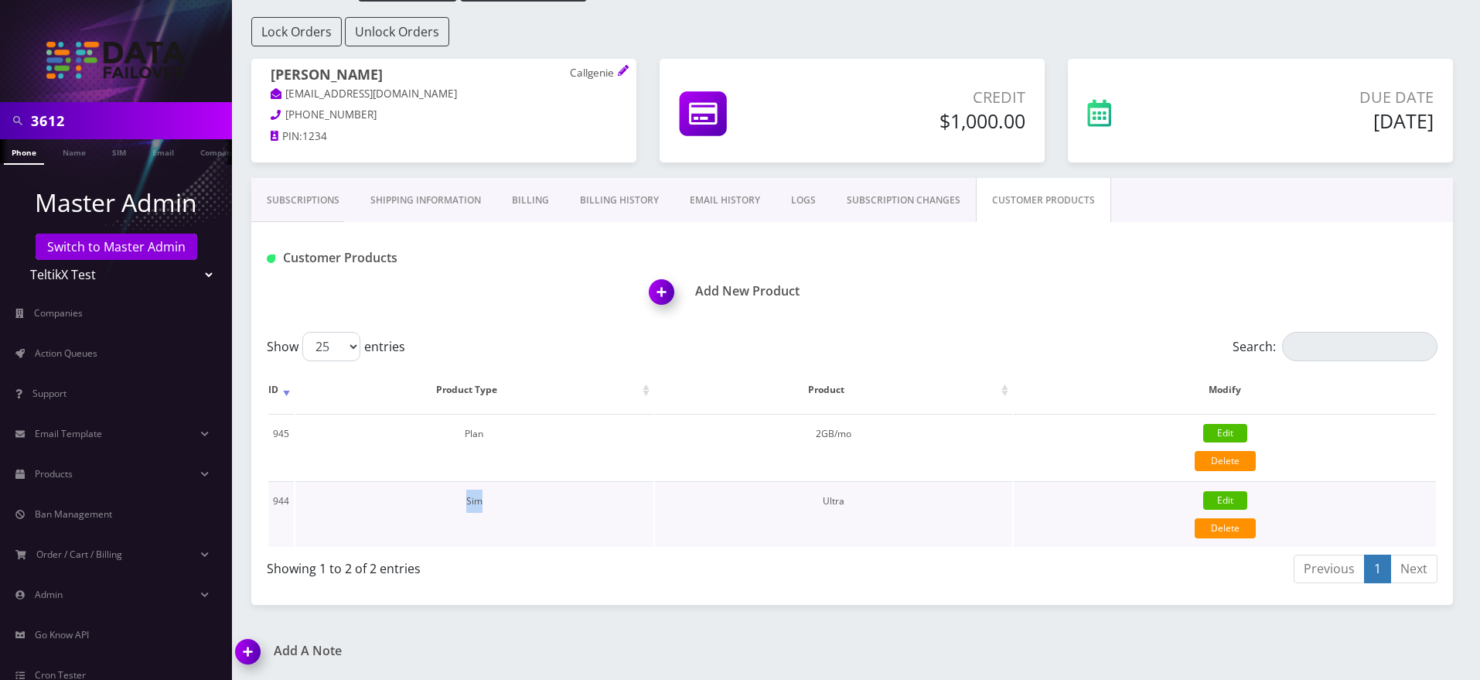
click at [475, 499] on td "Sim" at bounding box center [474, 514] width 358 height 66
click at [838, 501] on td "Ultra" at bounding box center [834, 514] width 358 height 66
drag, startPoint x: 816, startPoint y: 435, endPoint x: 887, endPoint y: 438, distance: 71.2
click at [887, 438] on td "2GB/mo" at bounding box center [834, 447] width 358 height 66
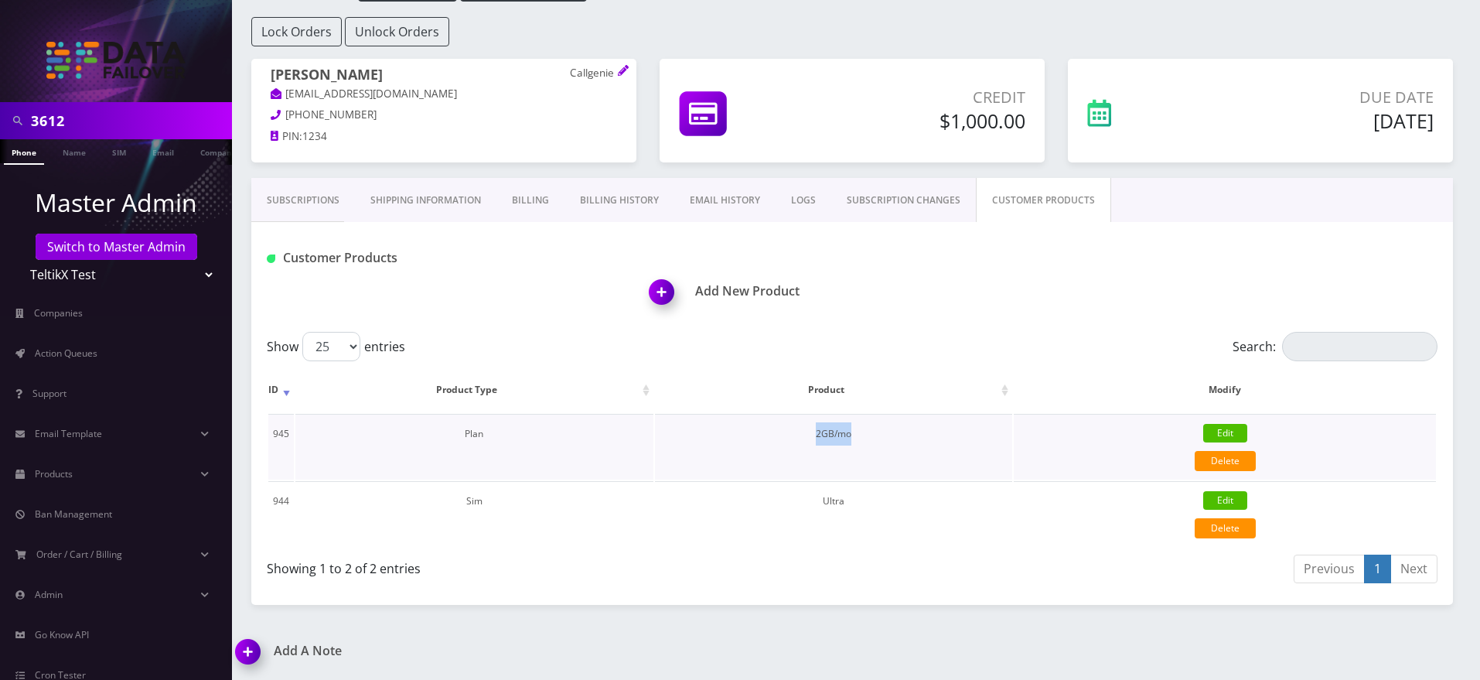
click at [887, 438] on td "2GB/mo" at bounding box center [834, 447] width 358 height 66
click at [663, 295] on img at bounding box center [665, 297] width 46 height 46
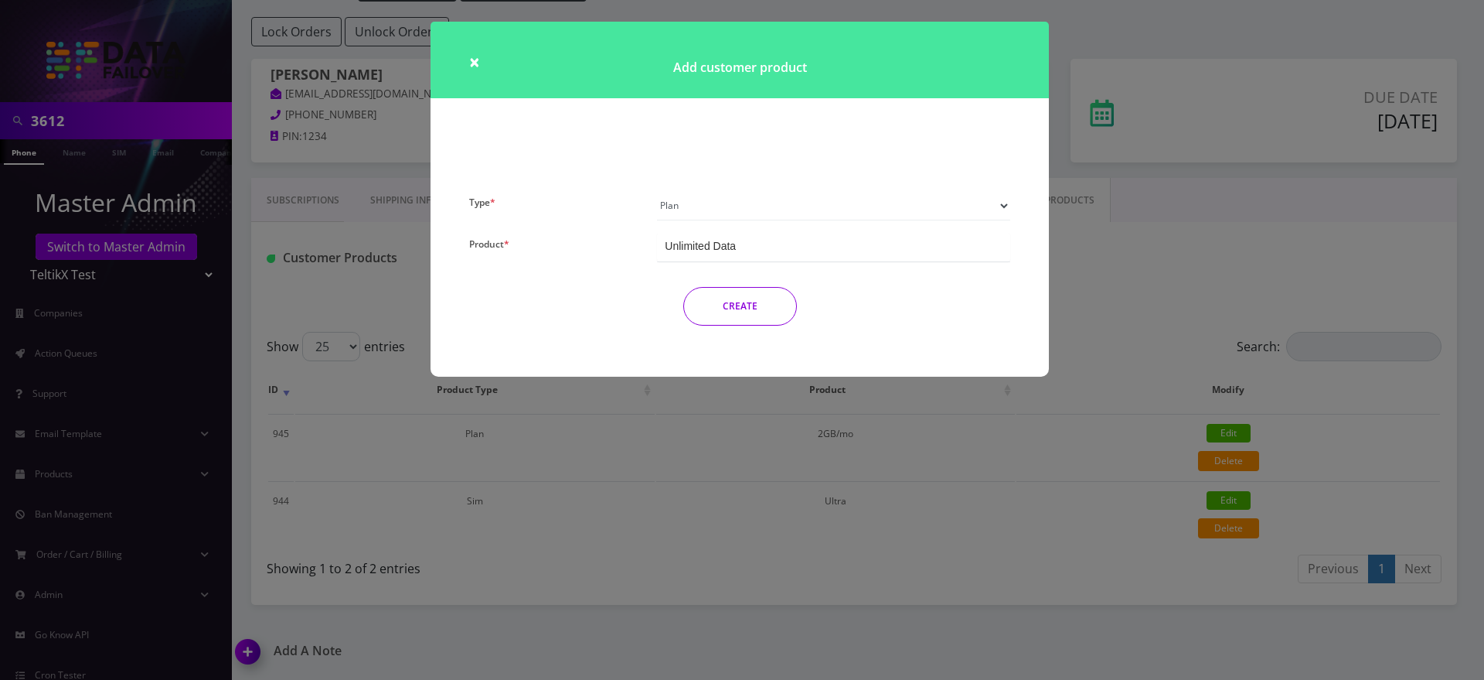
click at [819, 357] on div "Type * Plan Device Sim Addon One-off Product * Unlimited Data Unlimited Data Pr…" at bounding box center [740, 284] width 618 height 186
click at [1038, 235] on div "Type * Plan Device Sim Addon One-off Product * Unlimited Data Unlimited Data Pr…" at bounding box center [740, 284] width 618 height 186
click at [478, 69] on span "×" at bounding box center [474, 62] width 11 height 26
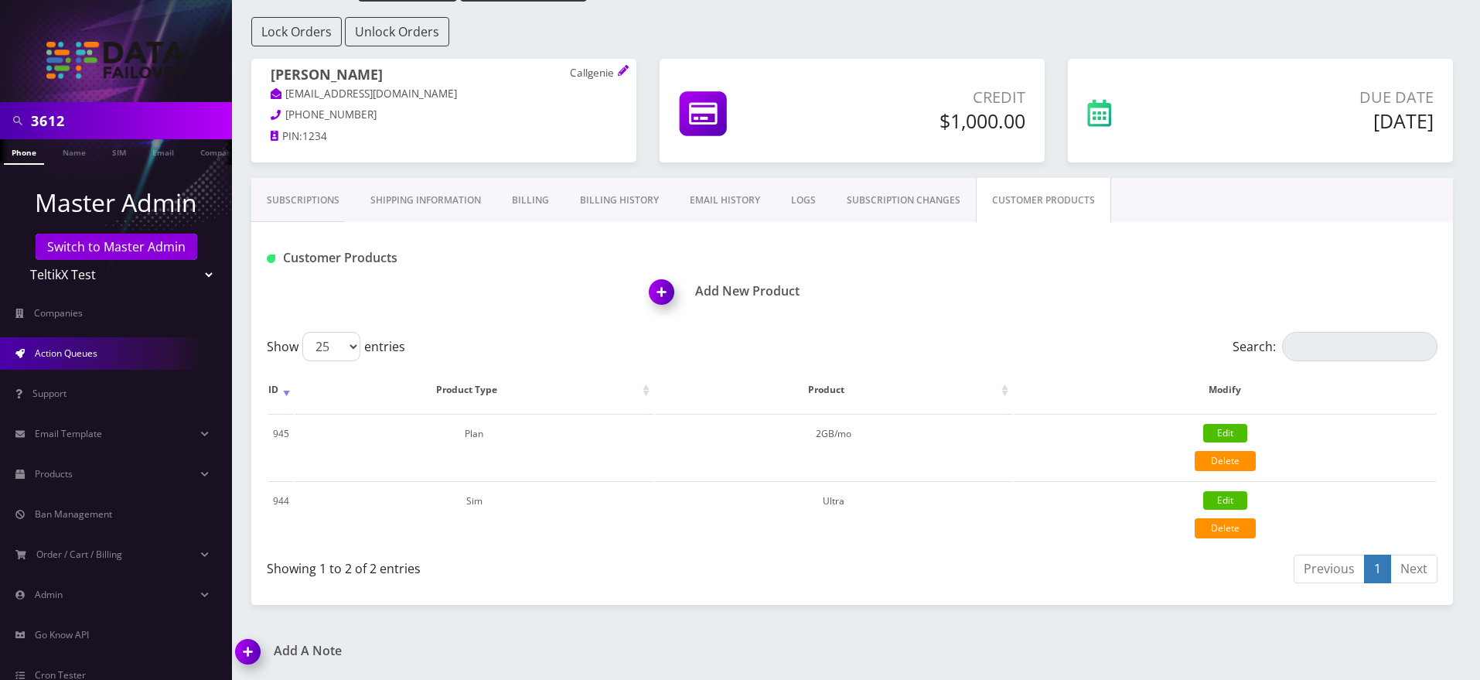
click at [77, 345] on link "Action Queues" at bounding box center [116, 353] width 232 height 32
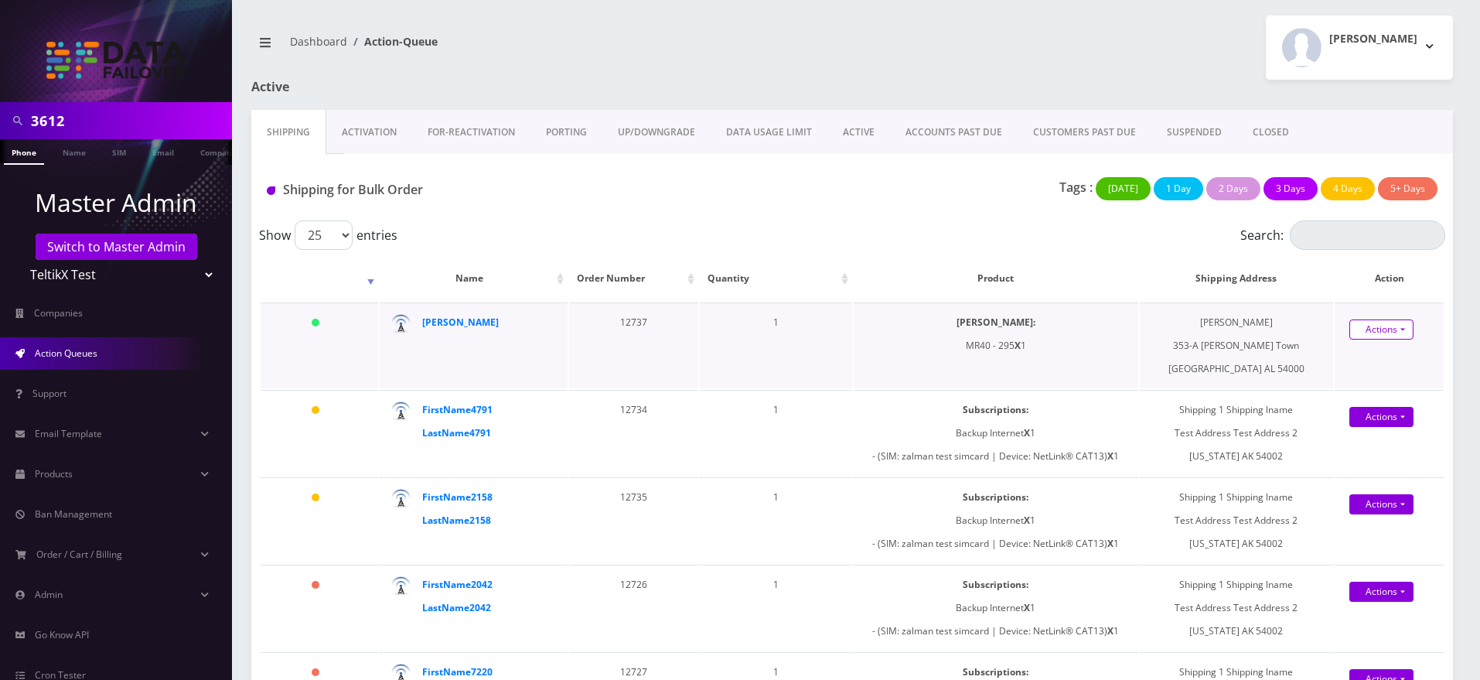
click at [1382, 333] on link "Actions" at bounding box center [1381, 329] width 64 height 20
click at [1245, 356] on td "[PERSON_NAME] 353-A [PERSON_NAME][GEOGRAPHIC_DATA]" at bounding box center [1236, 345] width 193 height 86
click at [1379, 422] on link "Actions" at bounding box center [1381, 417] width 64 height 20
click at [1384, 503] on link "Actions" at bounding box center [1381, 504] width 64 height 20
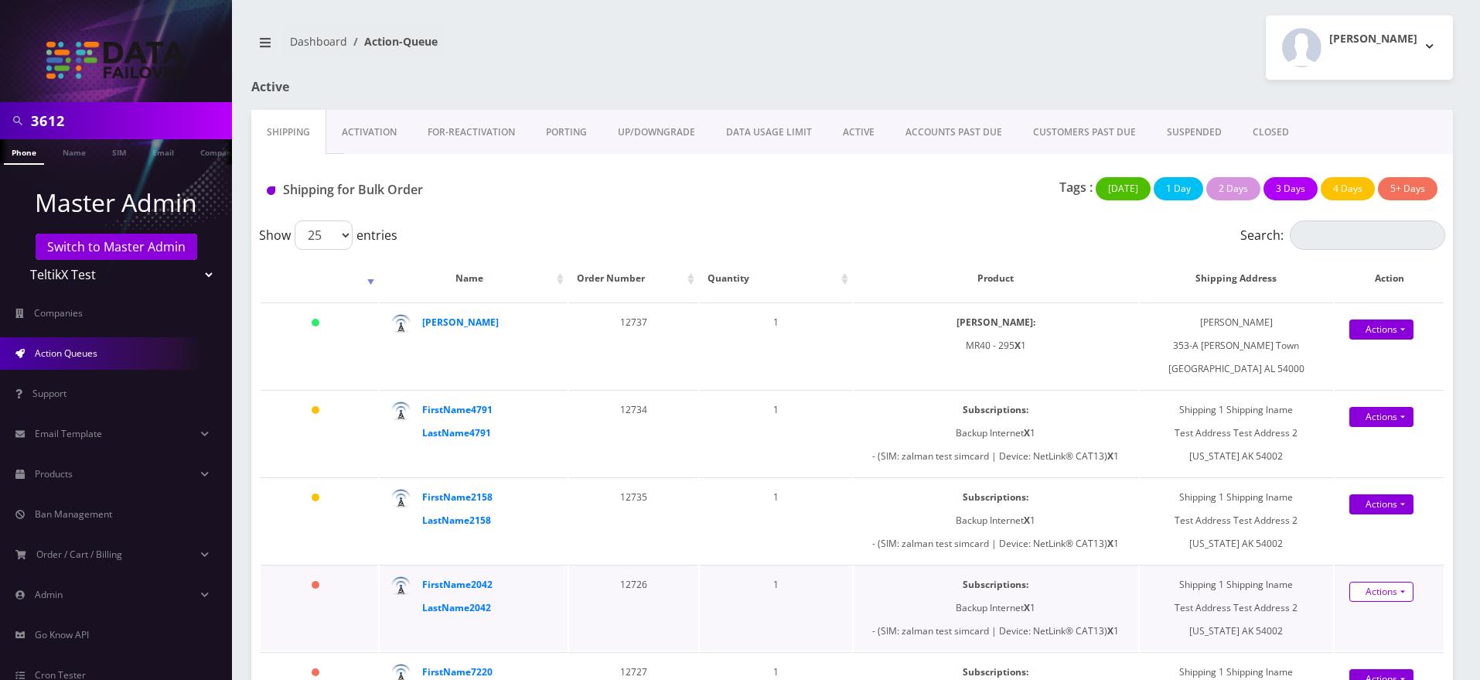
click at [1400, 597] on link "Actions" at bounding box center [1381, 591] width 64 height 20
click at [1392, 325] on link "Actions" at bounding box center [1381, 329] width 64 height 20
click at [1381, 353] on link "Shipped" at bounding box center [1387, 358] width 124 height 23
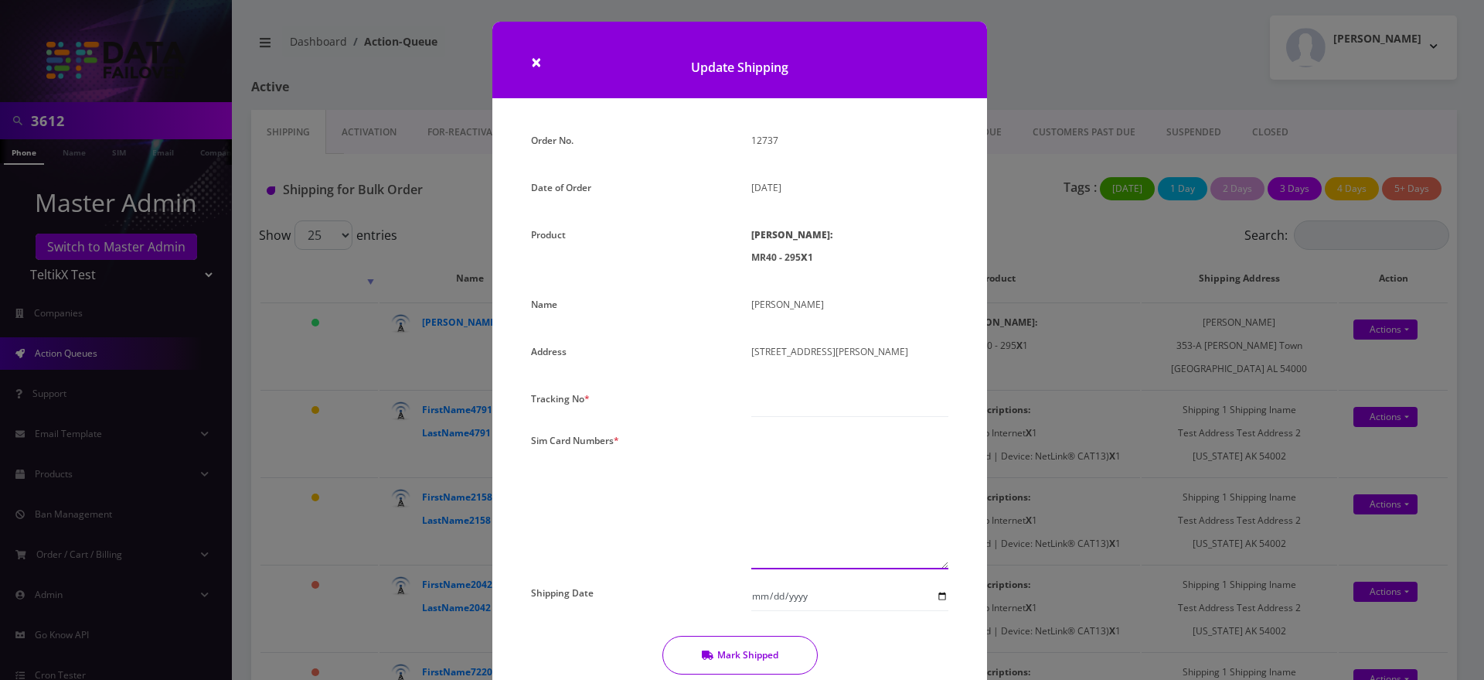
click at [824, 519] on textarea at bounding box center [849, 499] width 197 height 140
click at [792, 495] on textarea at bounding box center [849, 499] width 197 height 140
click at [803, 465] on textarea "1234567890 1234566901" at bounding box center [849, 499] width 197 height 140
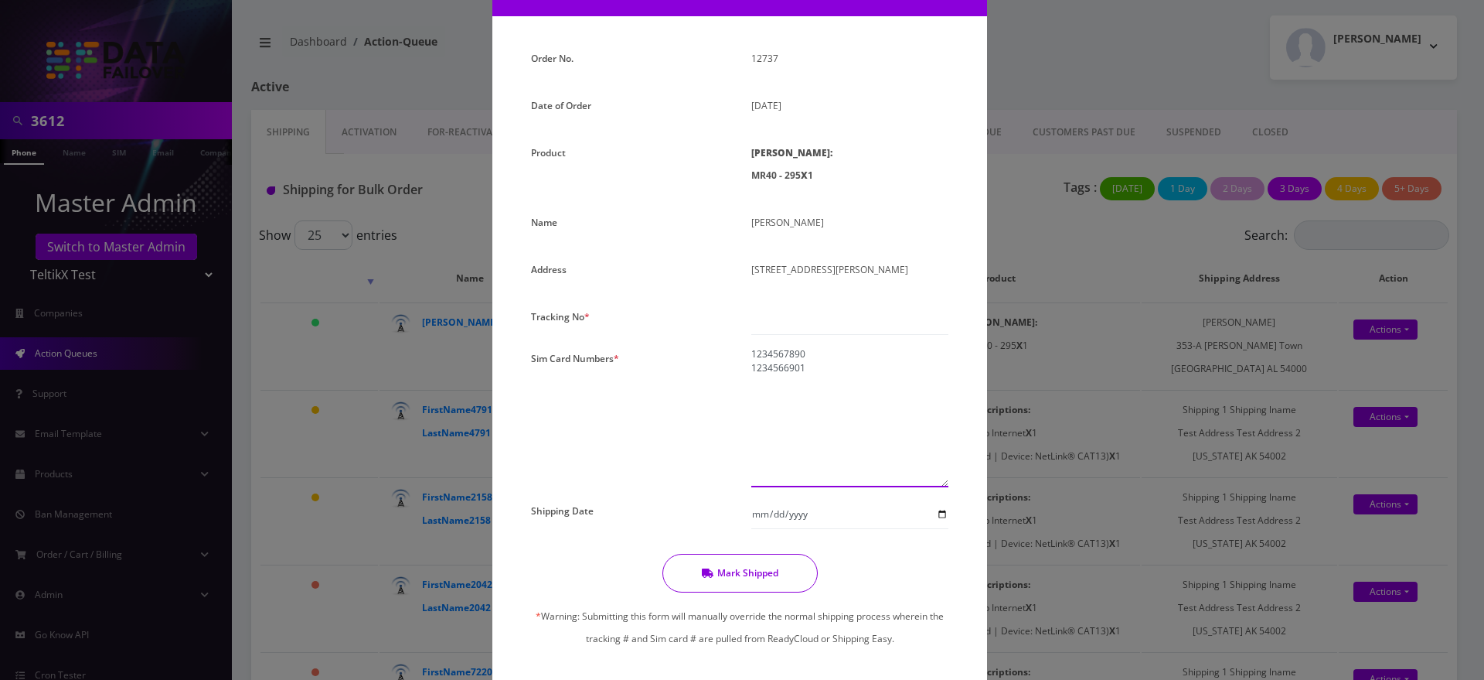
scroll to position [79, 0]
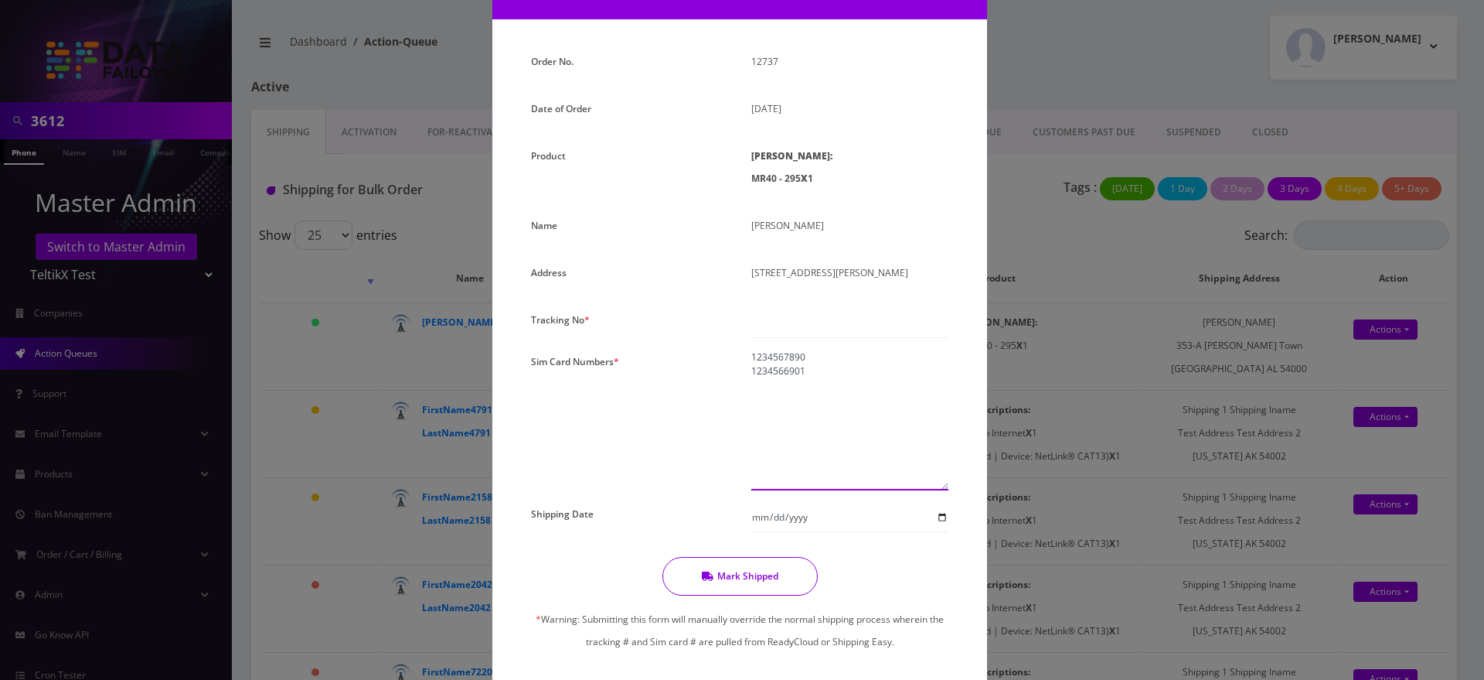
type textarea "1234567890 1234566901"
click at [930, 516] on input "Shipping Date" at bounding box center [849, 517] width 197 height 29
click at [941, 516] on input "Shipping Date" at bounding box center [849, 517] width 197 height 29
type input "[DATE]"
click at [775, 564] on button "Mark Shipped" at bounding box center [740, 576] width 155 height 39
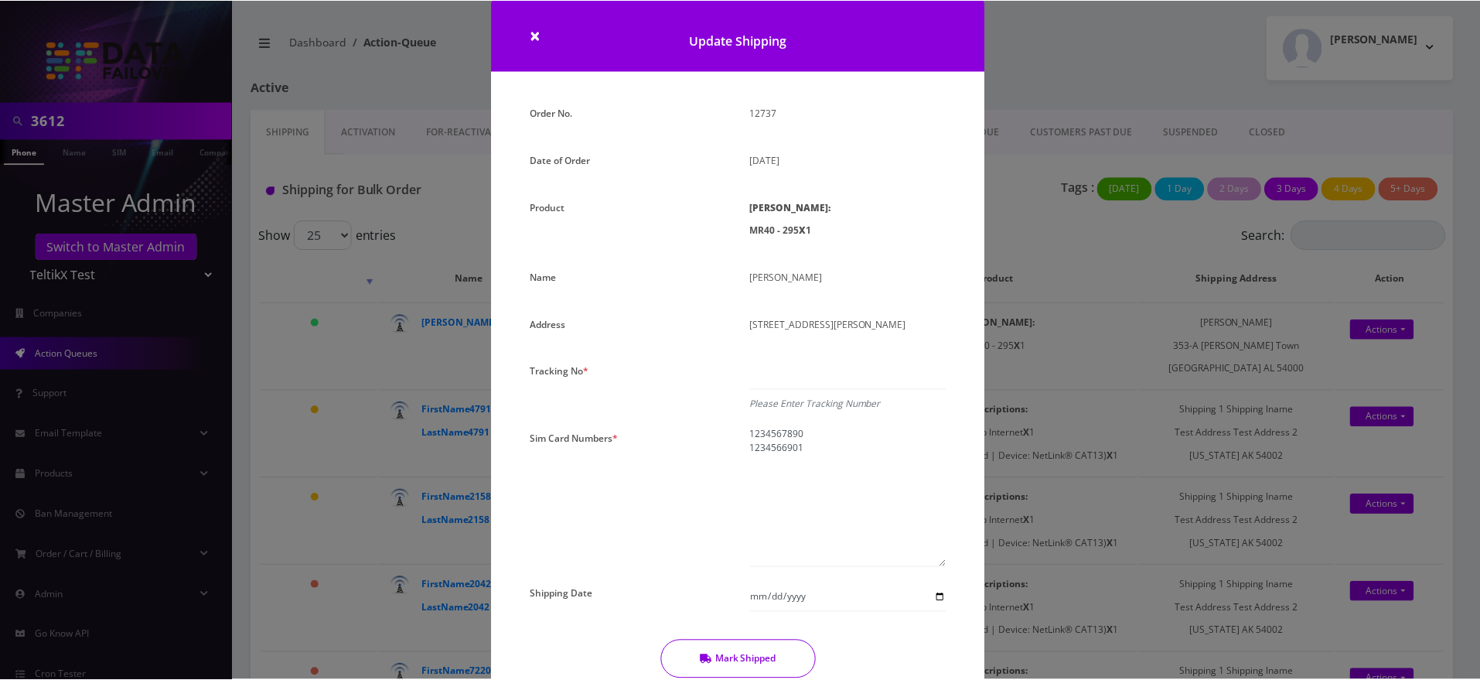
scroll to position [8, 0]
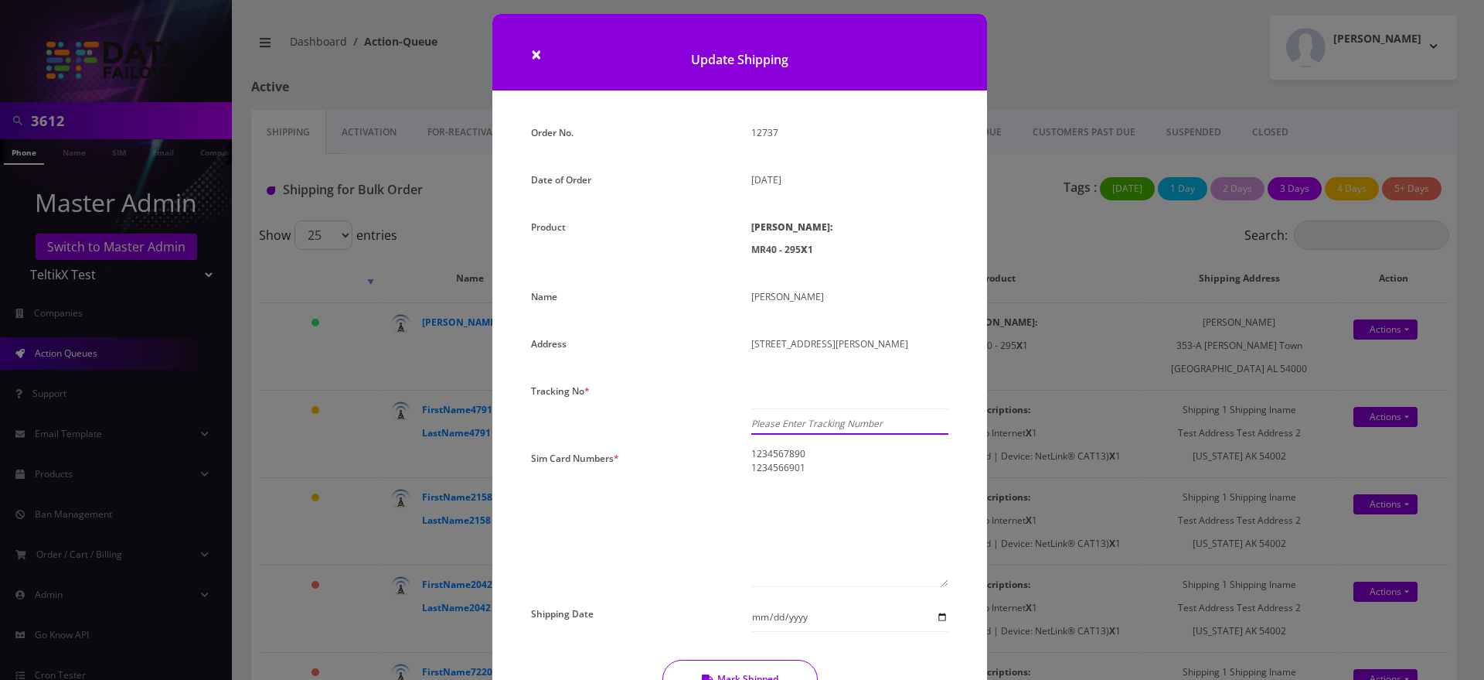
click at [791, 391] on input "text" at bounding box center [849, 394] width 197 height 29
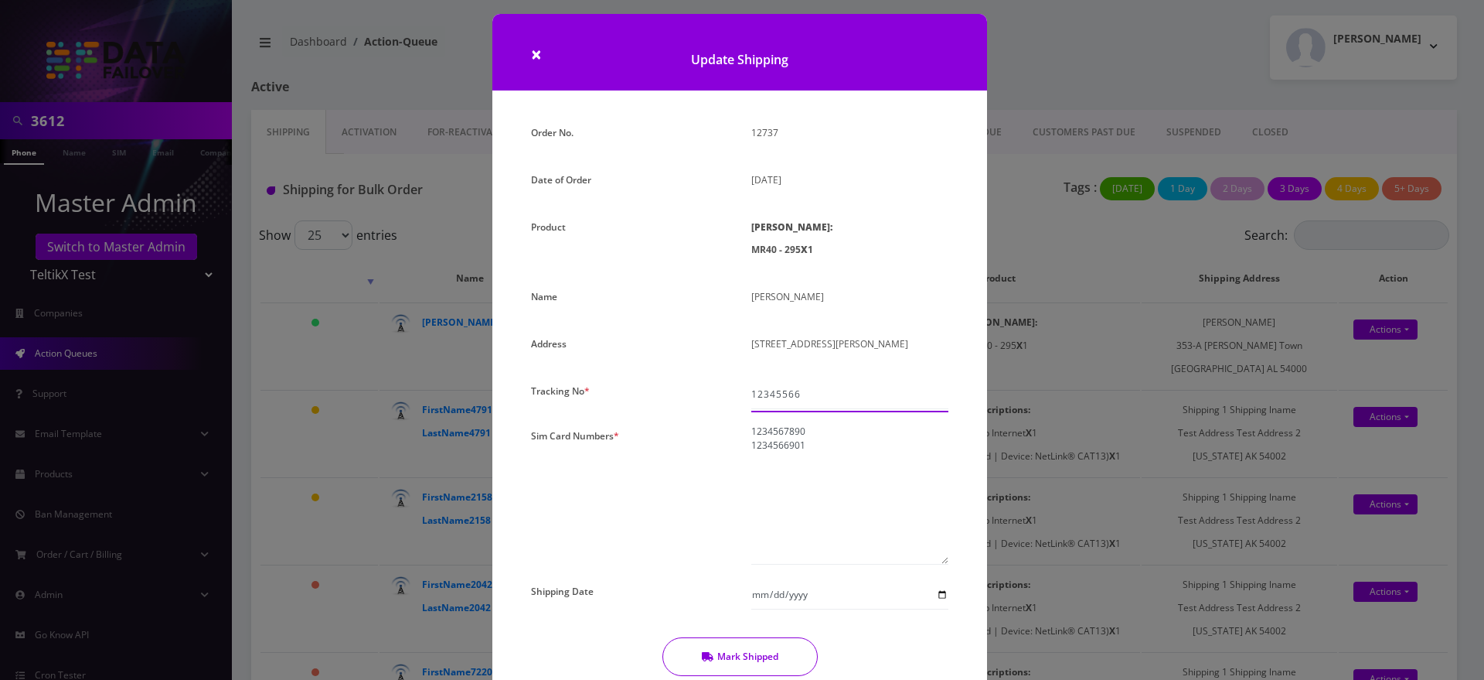
type input "12345566"
click at [779, 637] on button "Mark Shipped" at bounding box center [740, 656] width 155 height 39
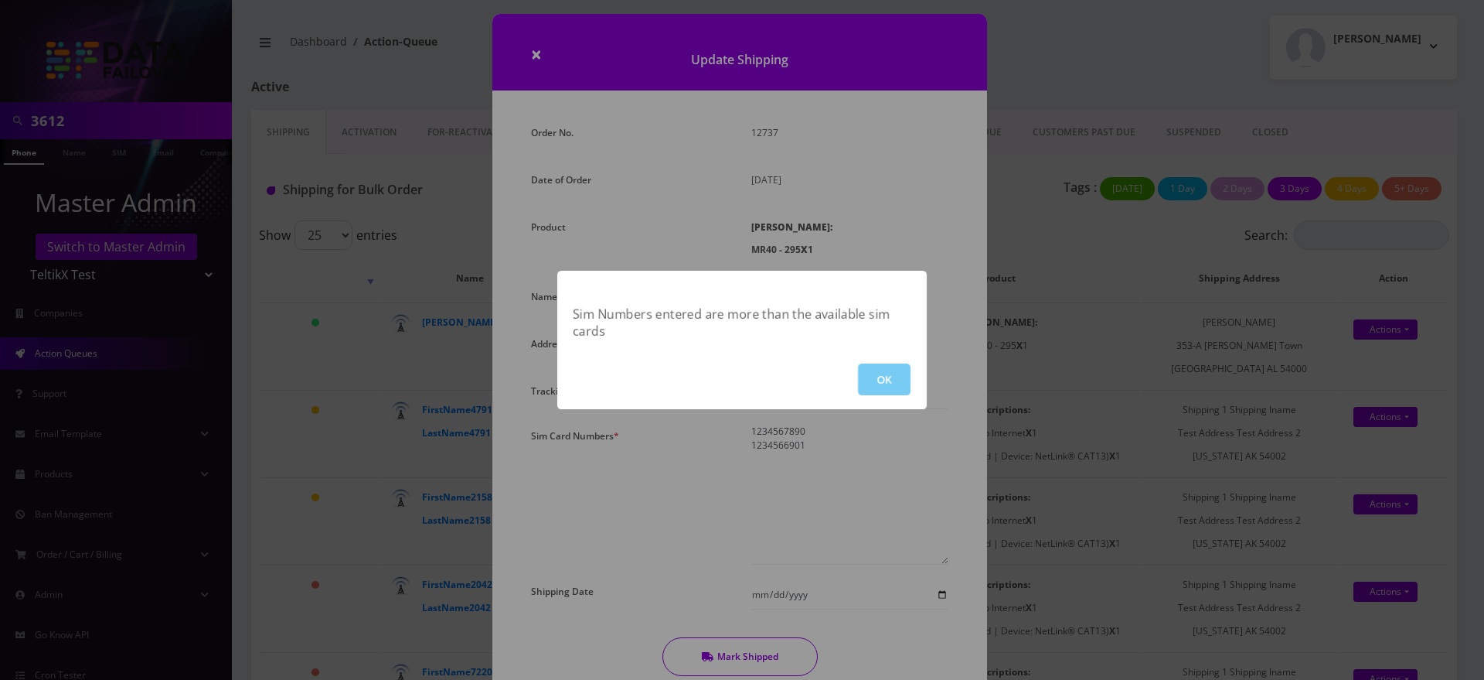
click at [880, 374] on button "OK" at bounding box center [884, 379] width 53 height 32
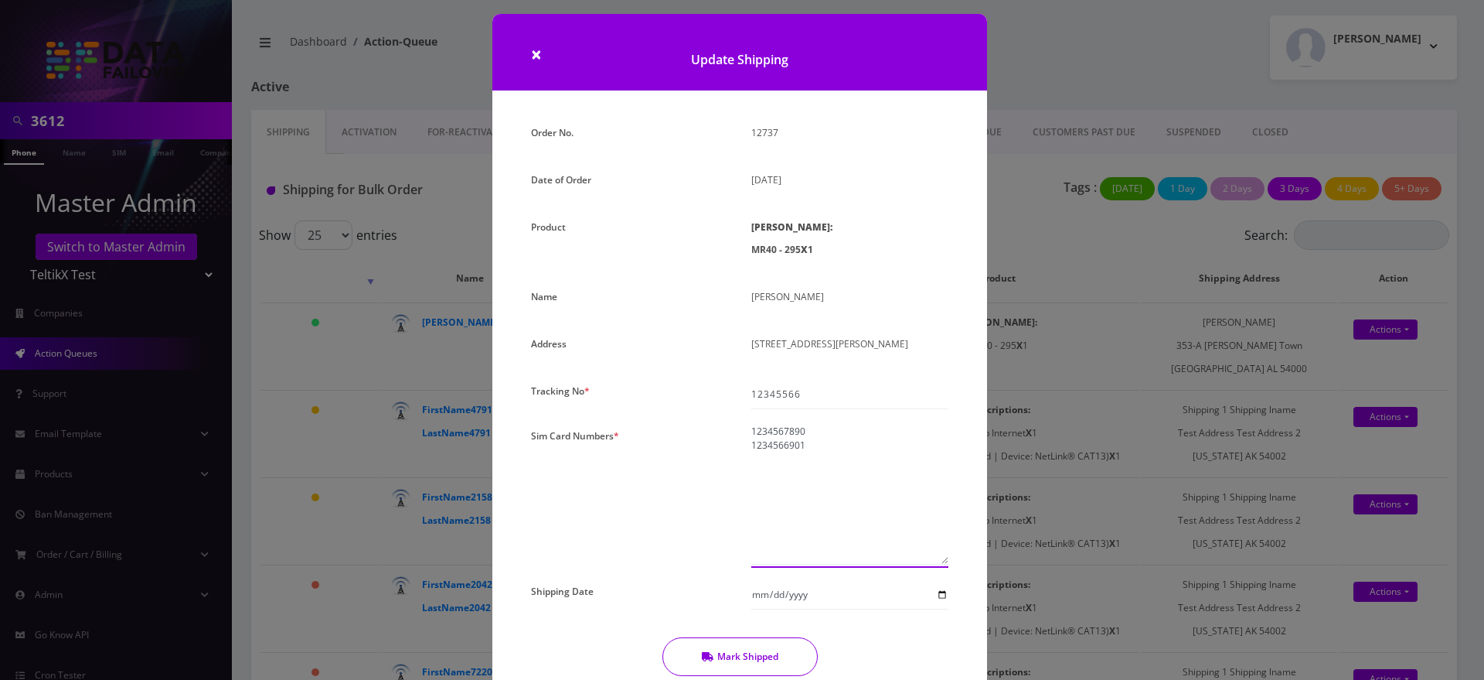
click at [779, 448] on textarea "1234567890 1234566901" at bounding box center [849, 494] width 197 height 140
type textarea "1234567890"
click at [770, 662] on button "Mark Shipped" at bounding box center [740, 656] width 155 height 39
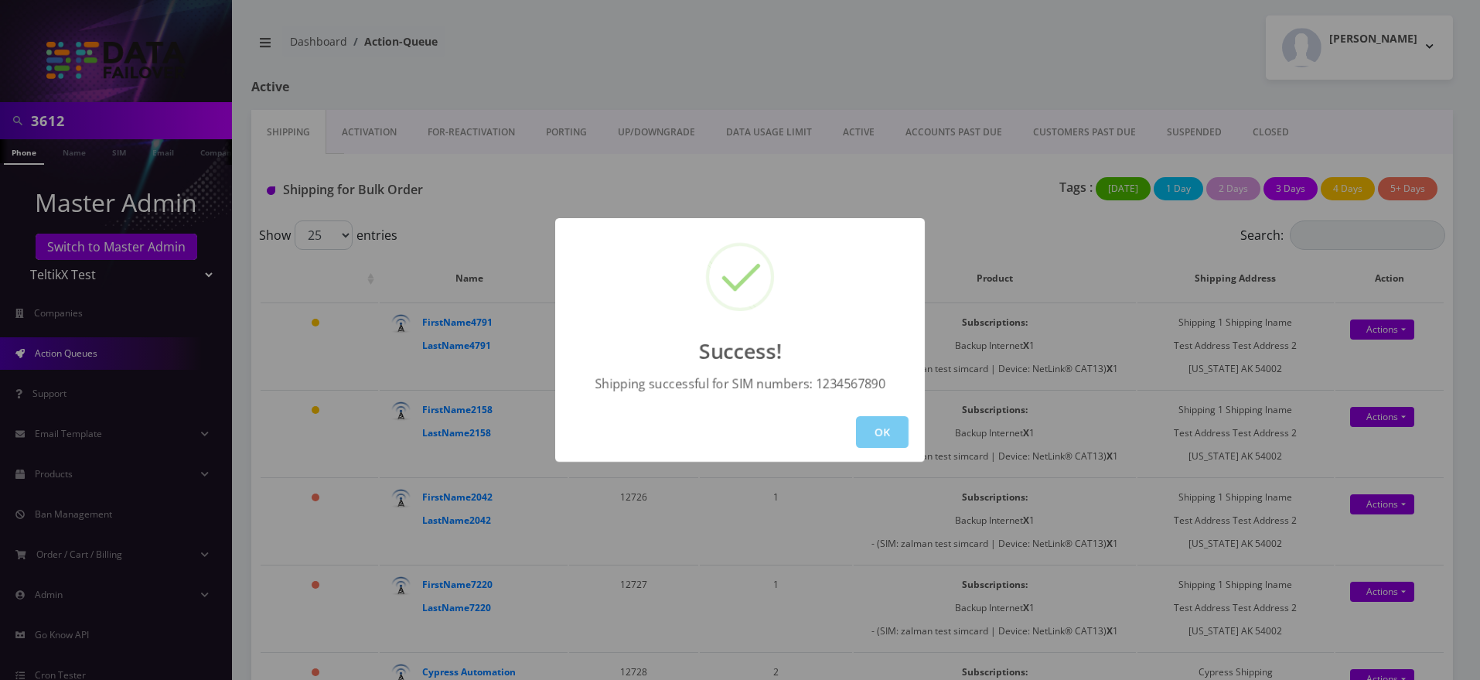
click at [865, 426] on button "OK" at bounding box center [882, 432] width 53 height 32
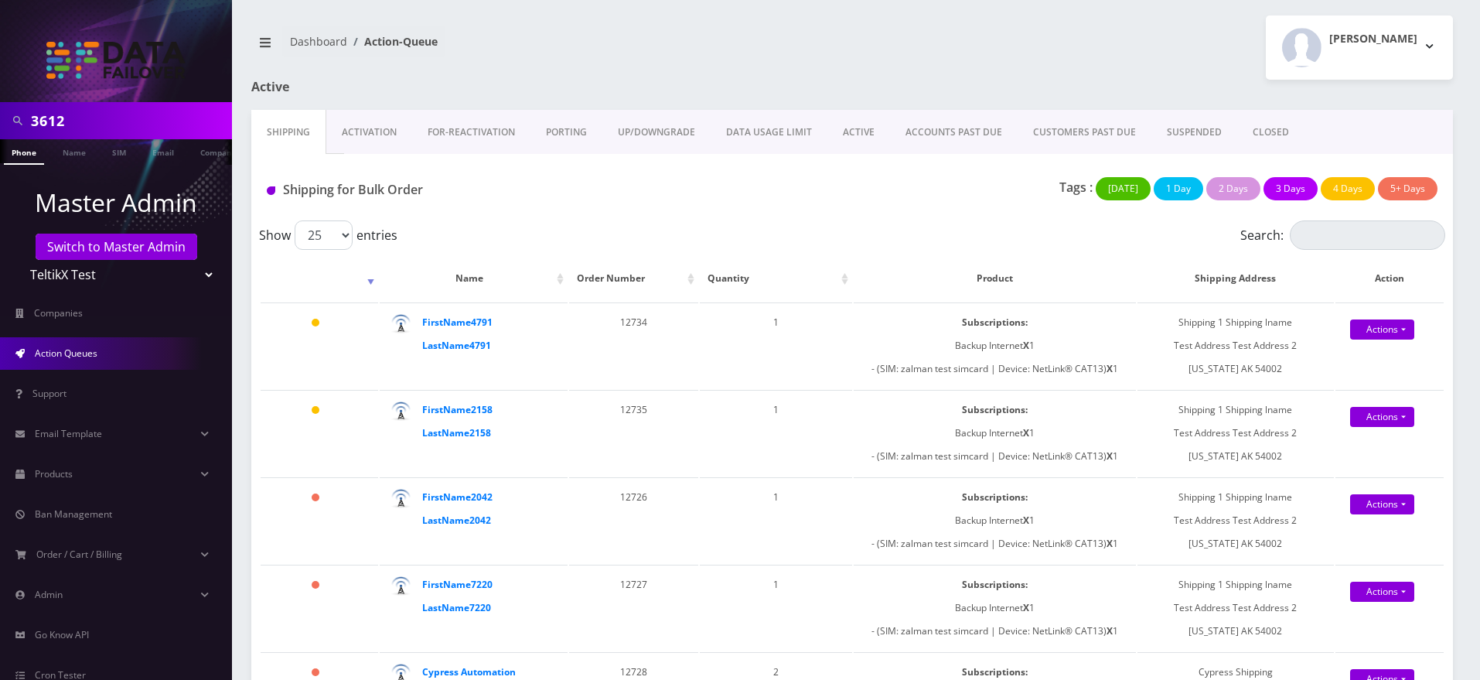
click at [370, 124] on link "Activation" at bounding box center [369, 132] width 86 height 45
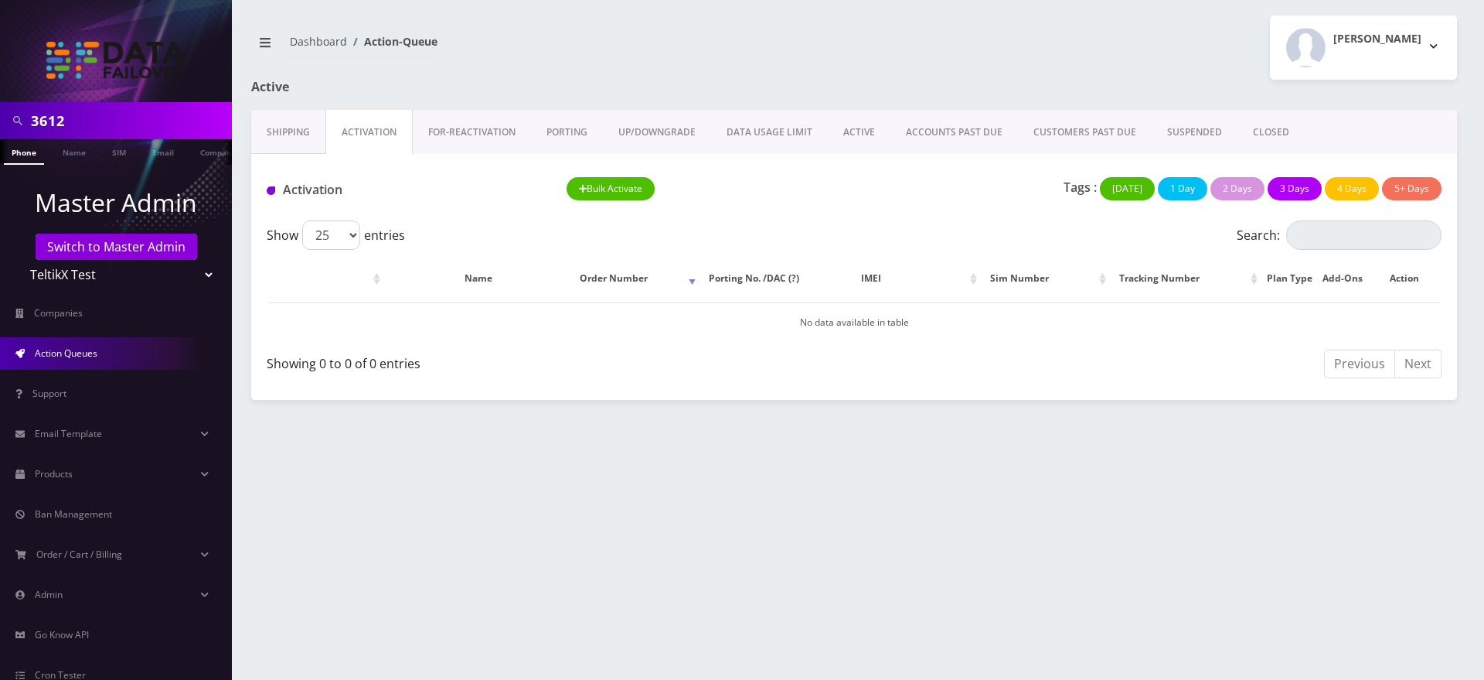
click at [450, 144] on link "FOR-REActivation" at bounding box center [472, 132] width 118 height 45
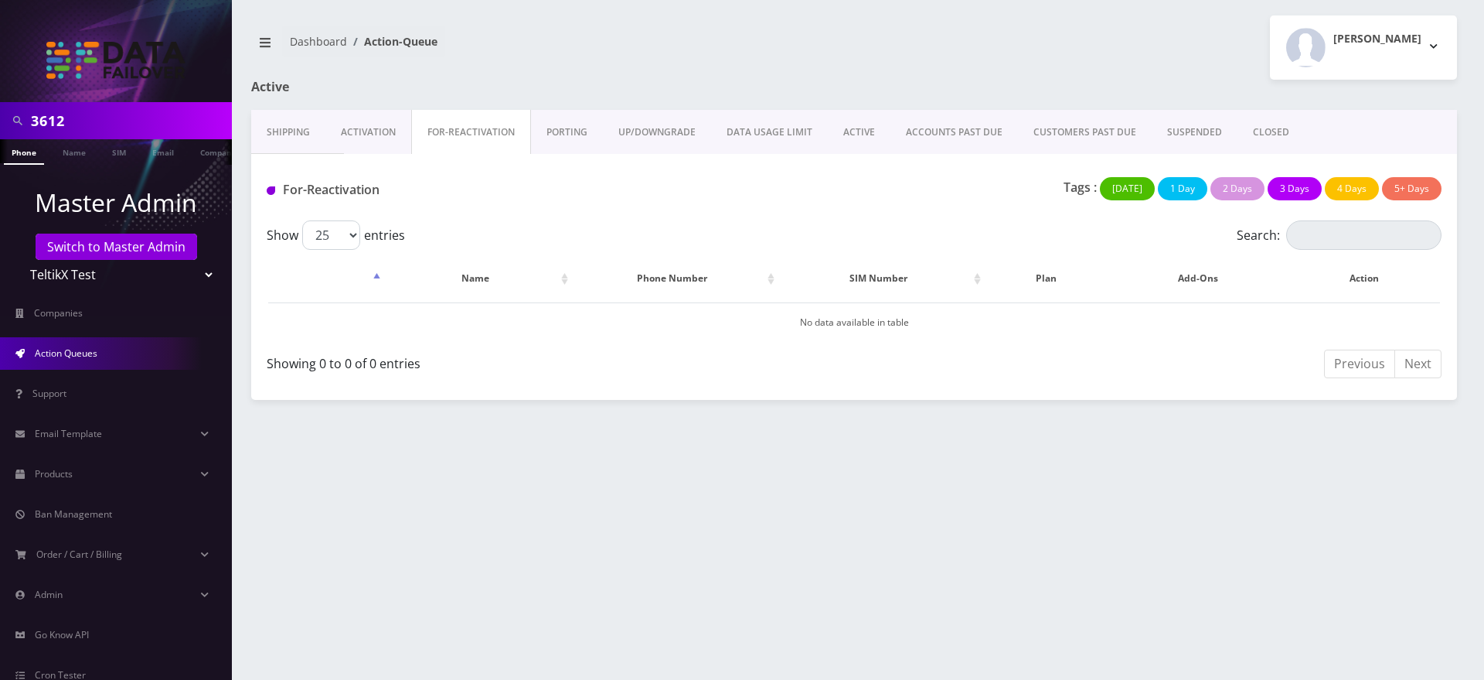
click at [374, 118] on link "Activation" at bounding box center [368, 132] width 86 height 45
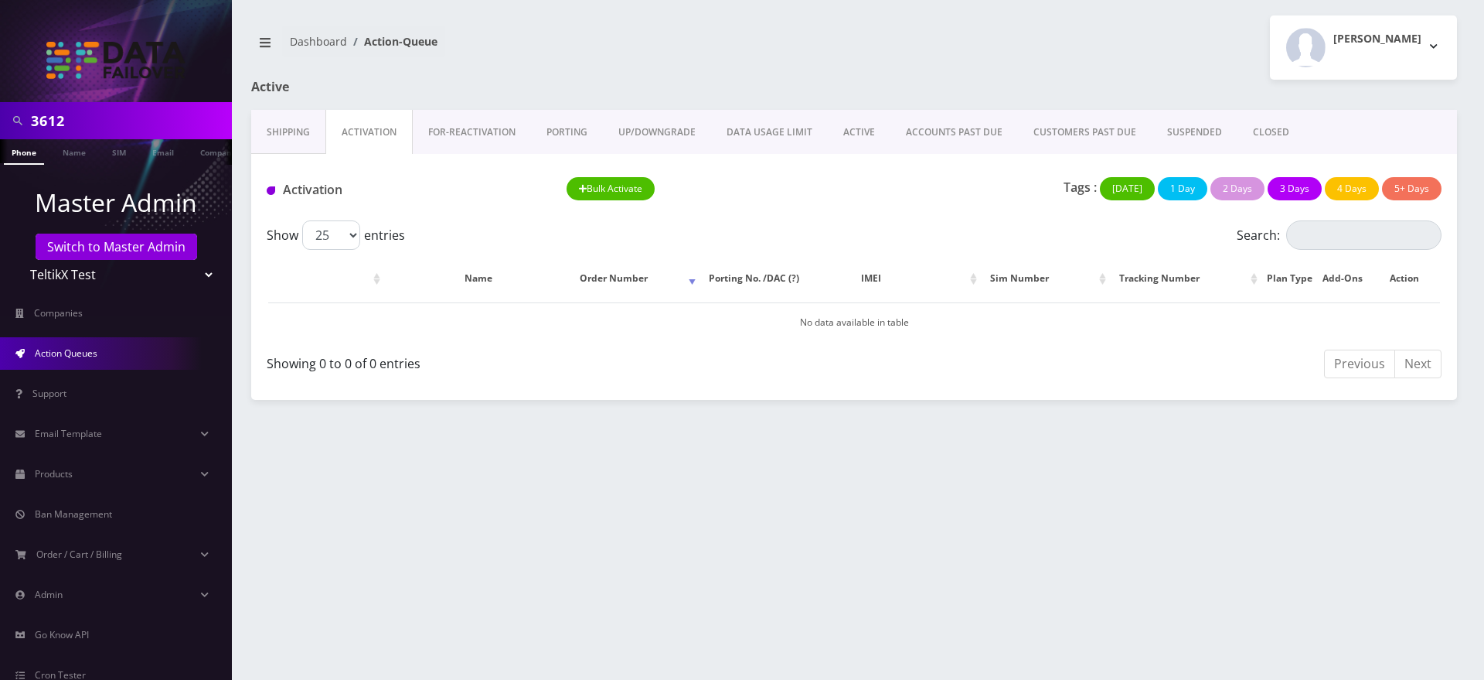
click at [288, 141] on link "Shipping" at bounding box center [288, 132] width 74 height 45
